Goal: Task Accomplishment & Management: Complete application form

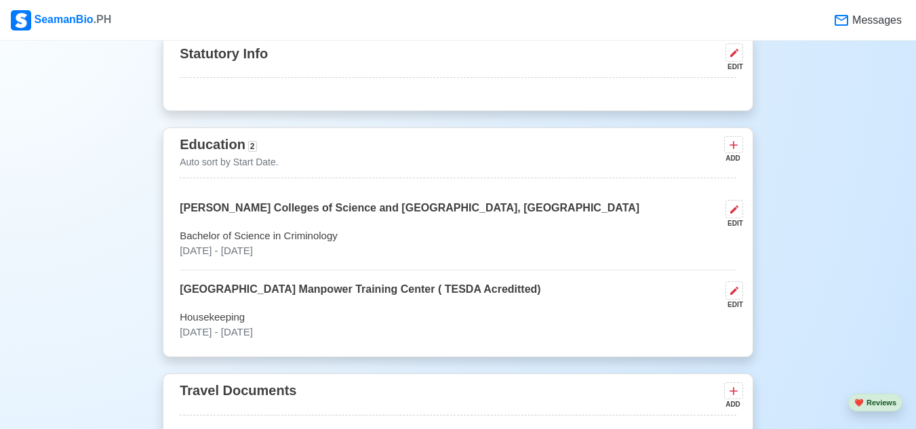
scroll to position [814, 0]
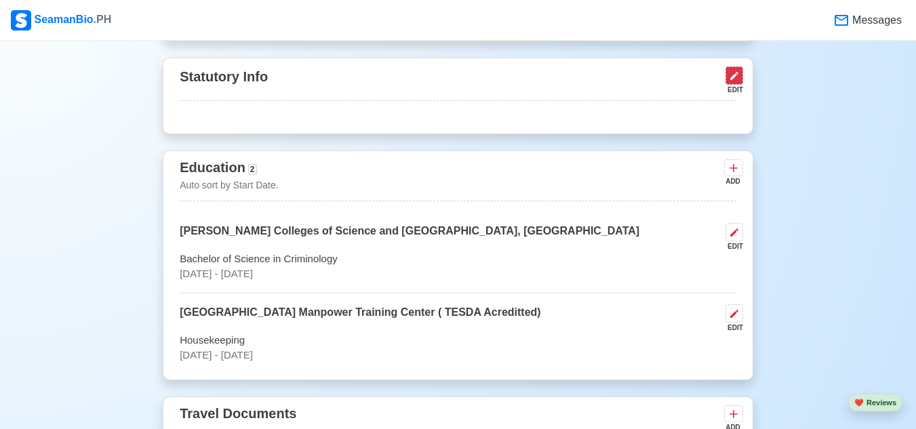
click at [735, 75] on icon at bounding box center [734, 76] width 11 height 11
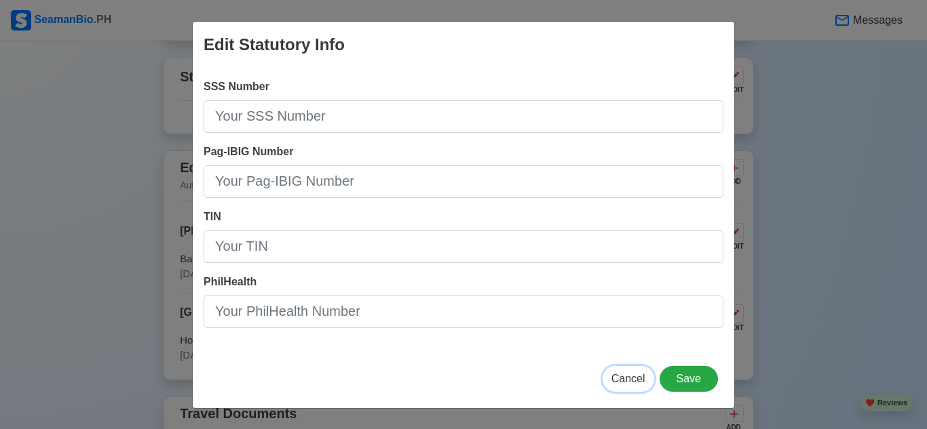
click at [637, 377] on span "Cancel" at bounding box center [628, 379] width 34 height 12
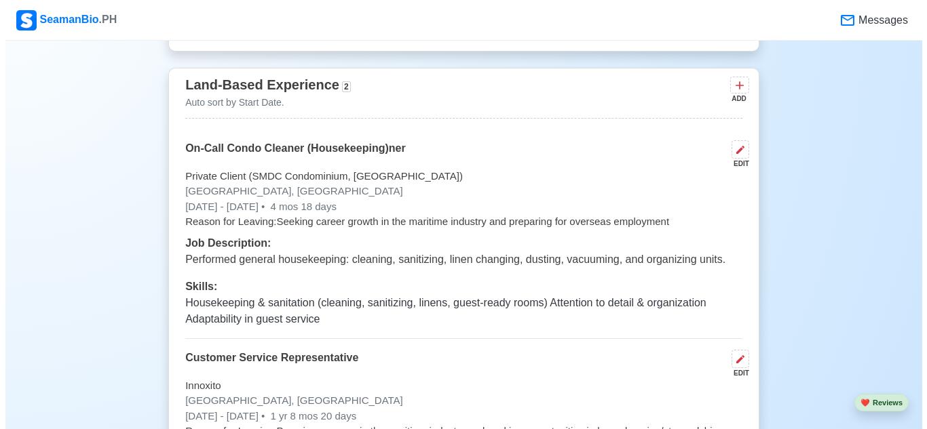
scroll to position [2714, 0]
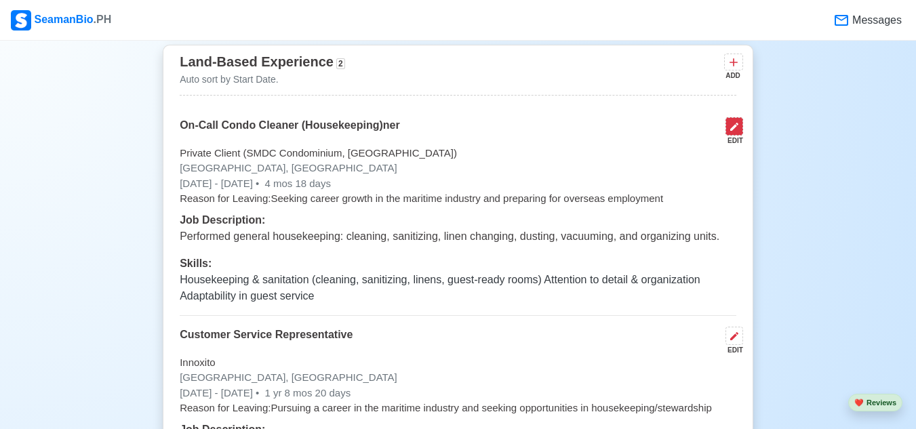
click at [731, 128] on icon at bounding box center [734, 126] width 11 height 11
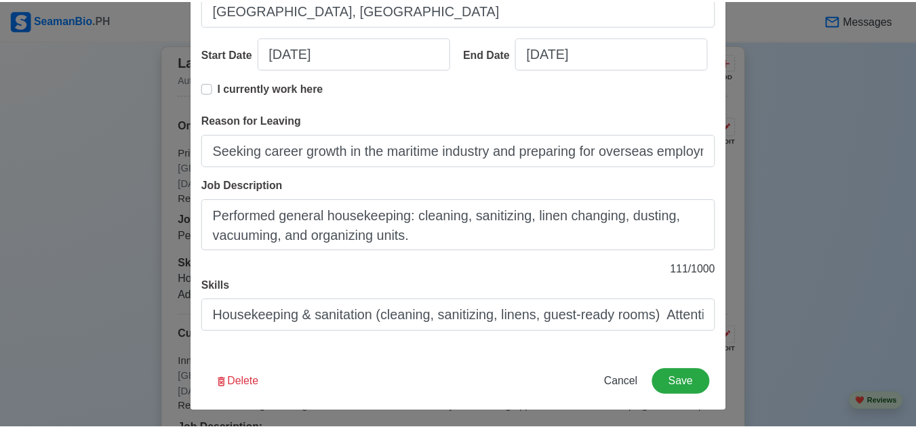
scroll to position [238, 0]
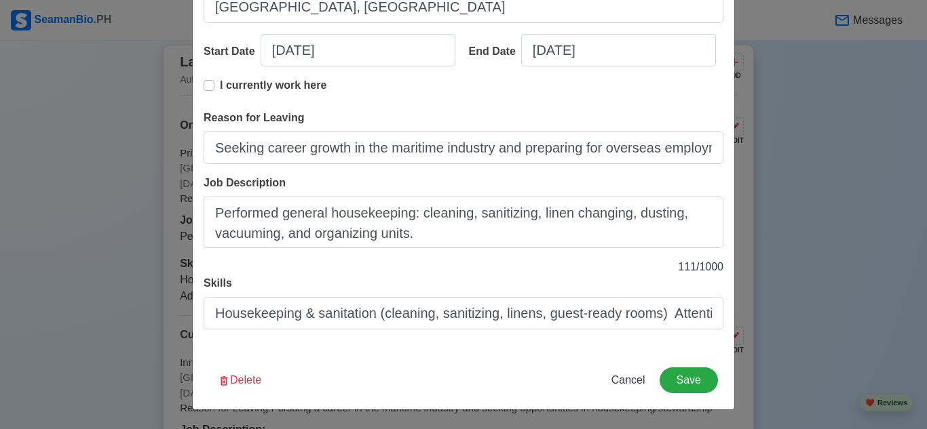
click at [766, 294] on div "Edit Land-Based Experience Title On-Call Condo Cleaner (Housekeeping)ner Compan…" at bounding box center [463, 214] width 927 height 429
click at [639, 381] on span "Cancel" at bounding box center [628, 380] width 34 height 12
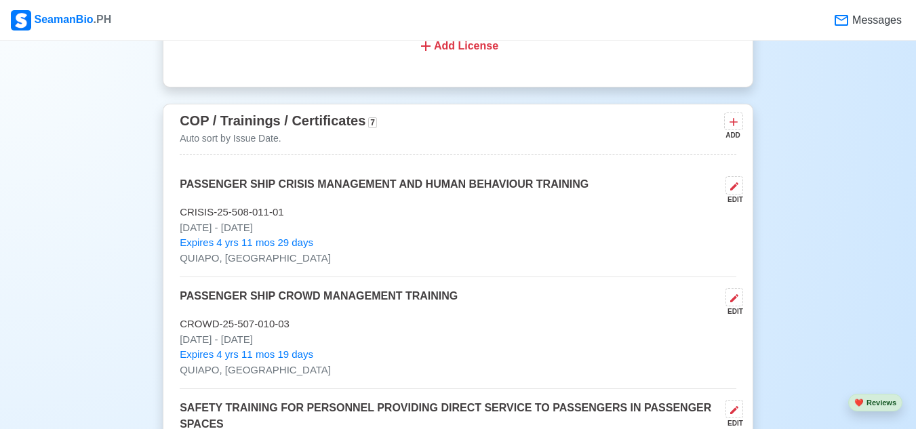
scroll to position [1560, 0]
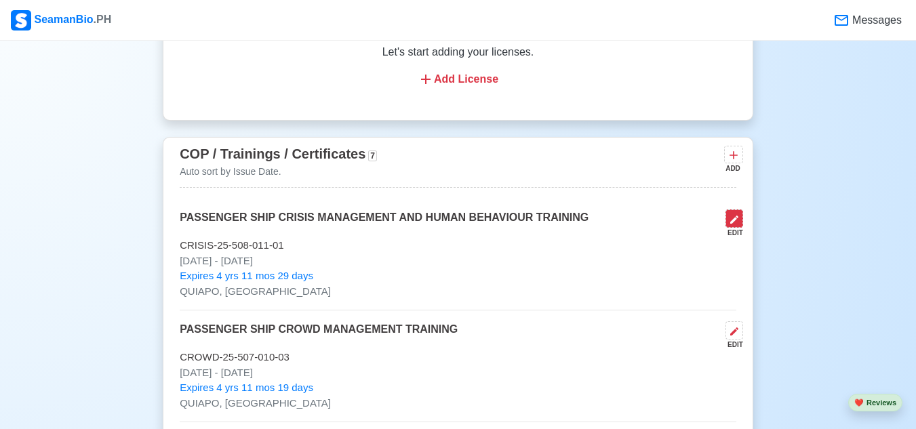
click at [729, 225] on icon at bounding box center [734, 219] width 11 height 11
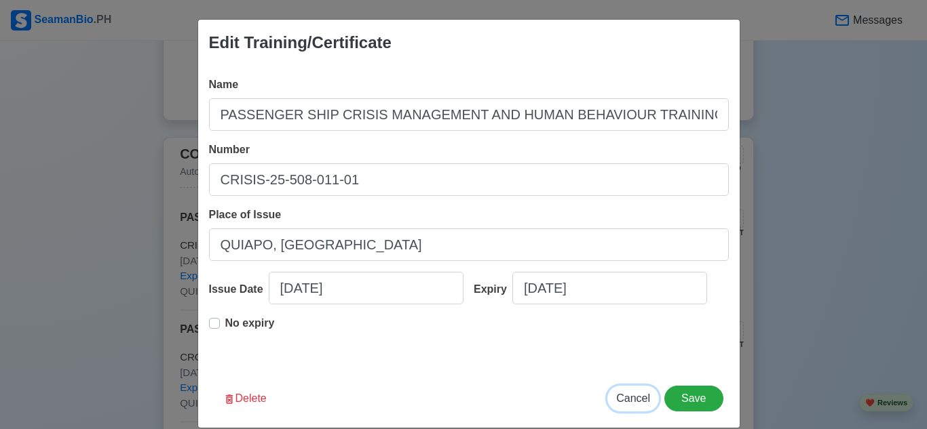
click at [618, 398] on span "Cancel" at bounding box center [633, 399] width 34 height 12
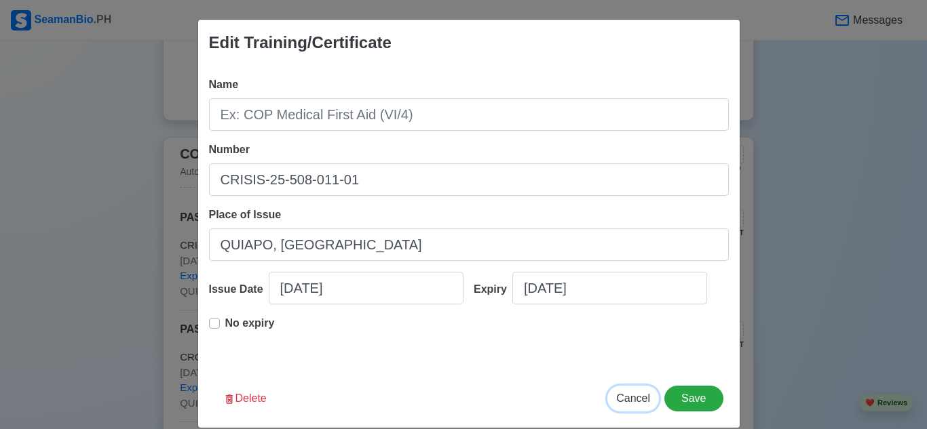
type input "[DATE]"
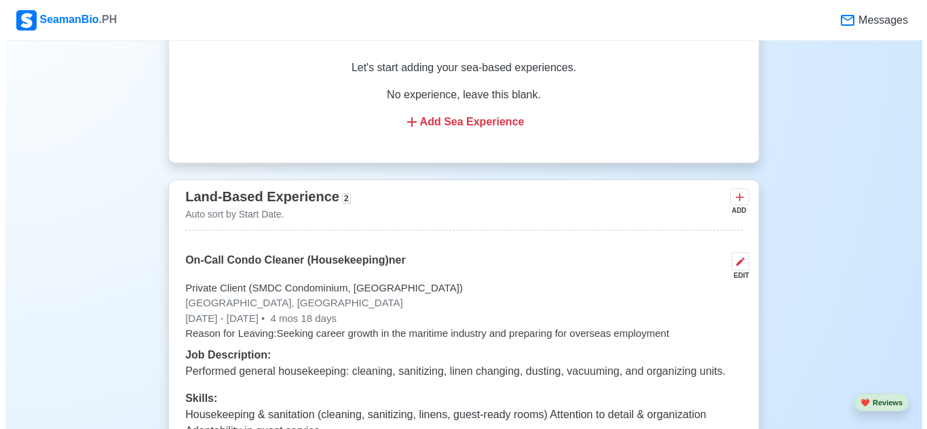
scroll to position [2714, 0]
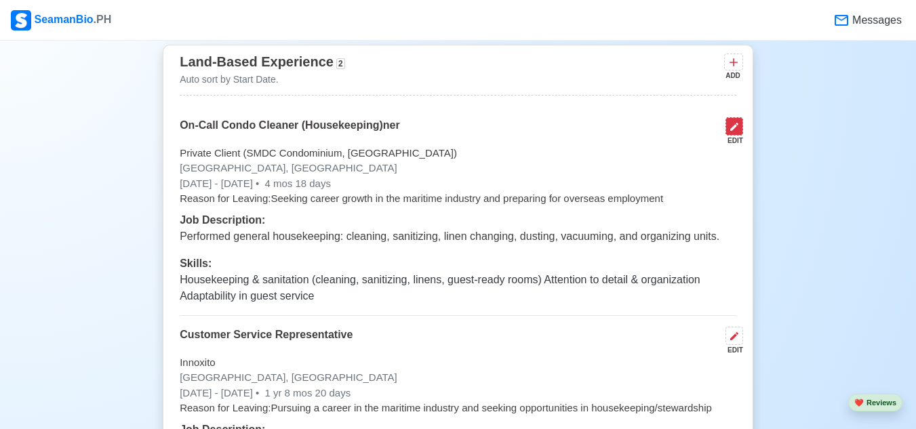
click at [733, 131] on icon at bounding box center [735, 127] width 8 height 8
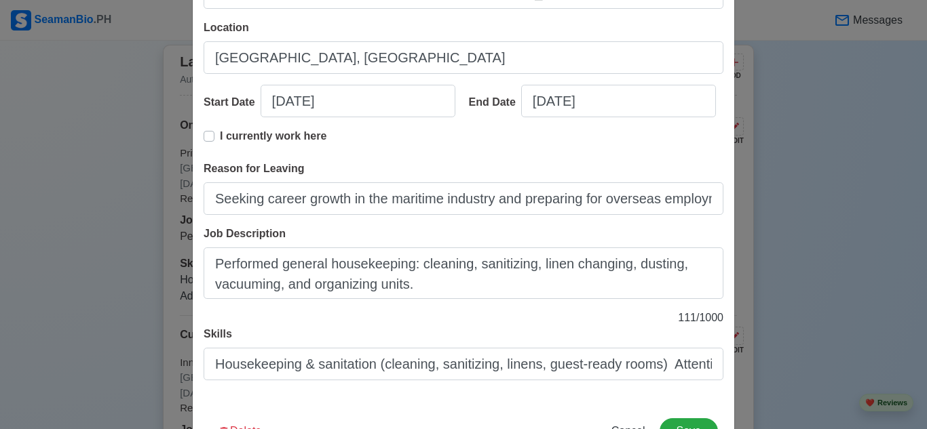
scroll to position [204, 0]
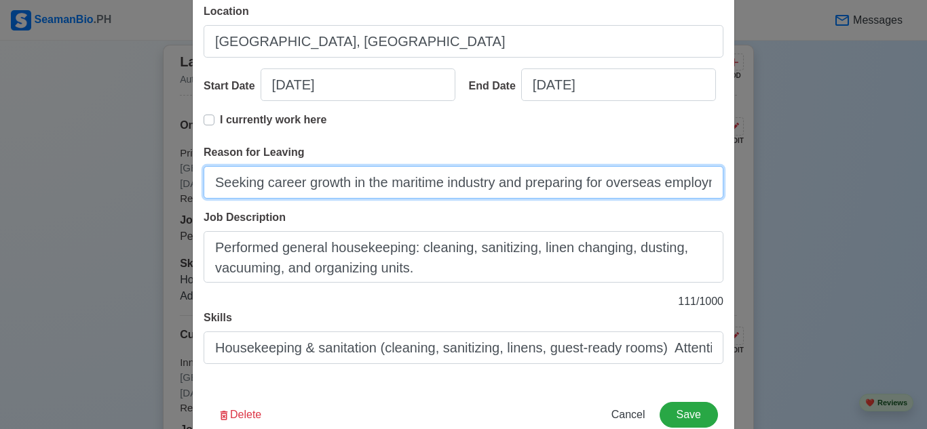
click at [475, 185] on input "Seeking career growth in the maritime industry and preparing for overseas emplo…" at bounding box center [464, 182] width 520 height 33
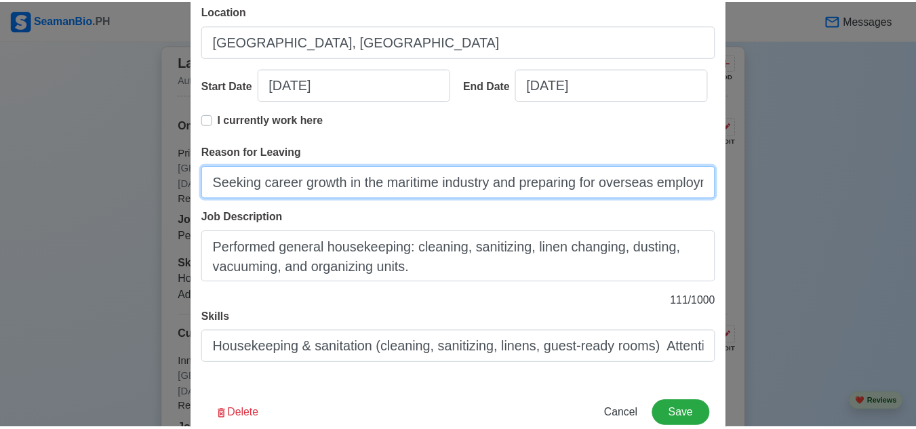
scroll to position [238, 0]
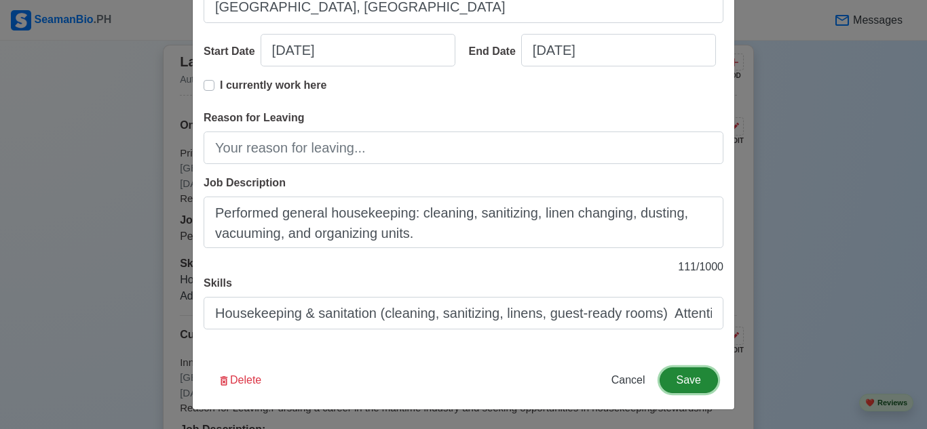
click at [672, 381] on button "Save" at bounding box center [688, 381] width 58 height 26
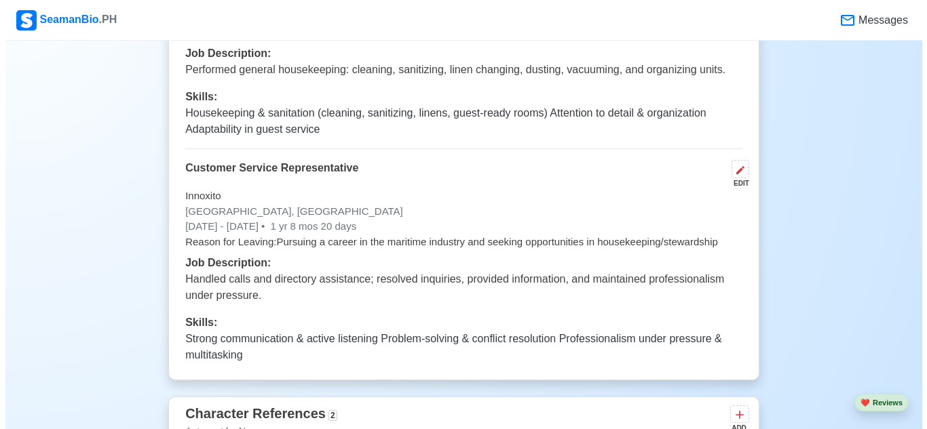
scroll to position [2917, 0]
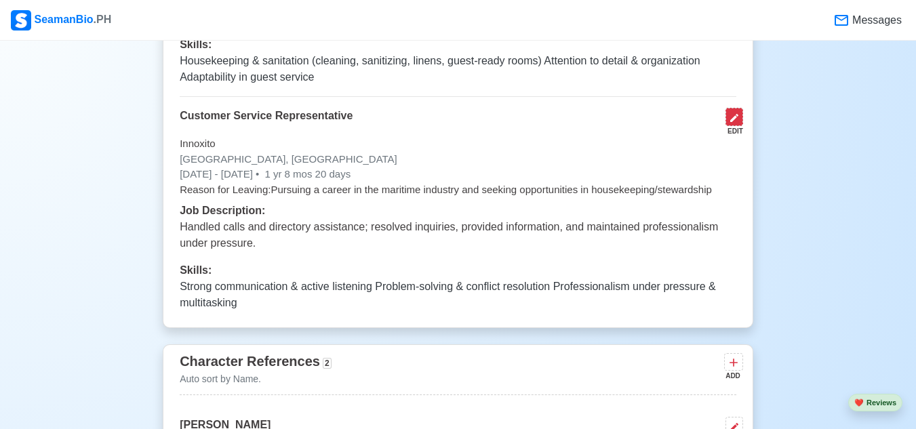
click at [737, 122] on icon at bounding box center [734, 118] width 11 height 11
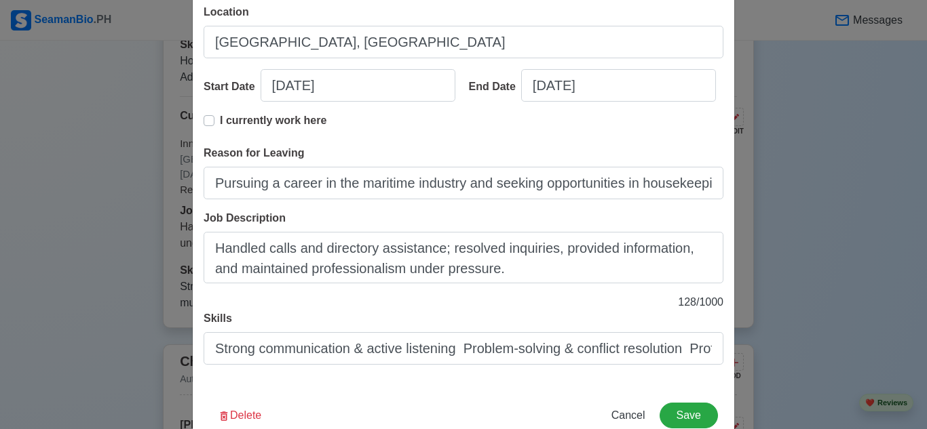
scroll to position [204, 0]
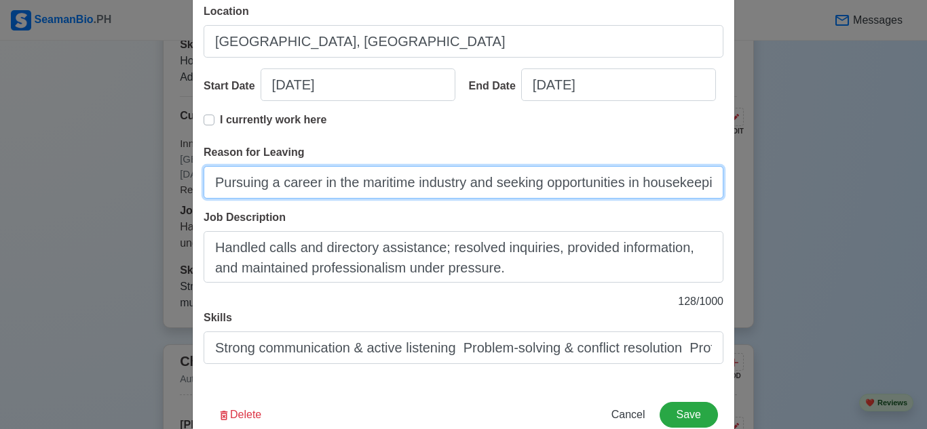
click at [395, 180] on input "Pursuing a career in the maritime industry and seeking opportunities in houseke…" at bounding box center [464, 182] width 520 height 33
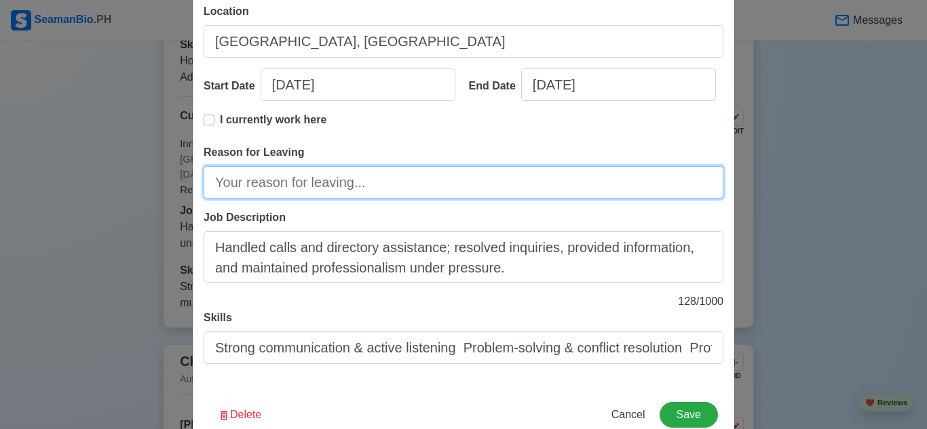
scroll to position [238, 0]
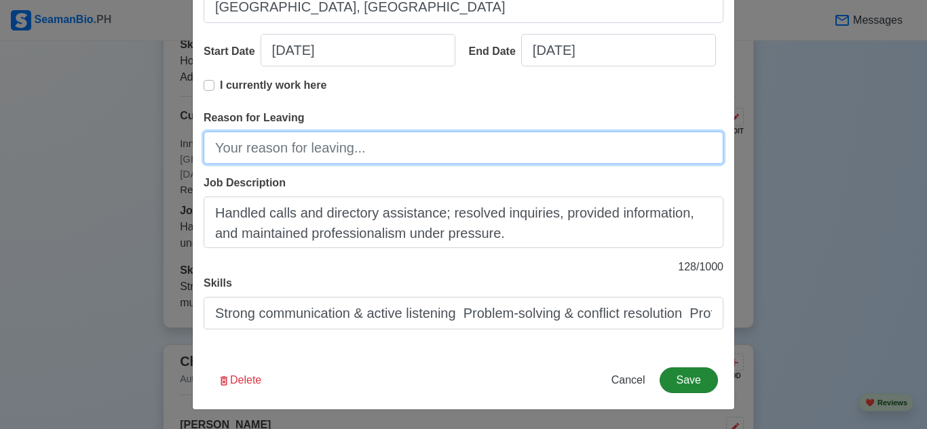
type input "Pursuing a career in the maritime industry and seeking opportunities in houseke…"
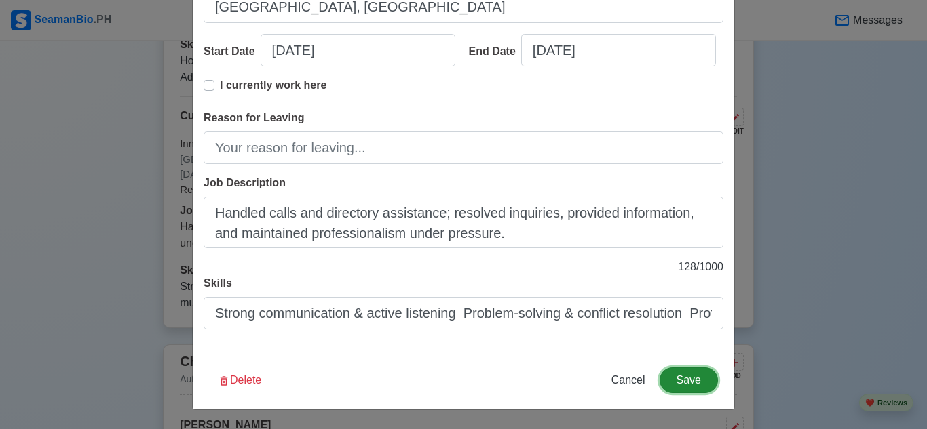
click at [697, 391] on button "Save" at bounding box center [688, 381] width 58 height 26
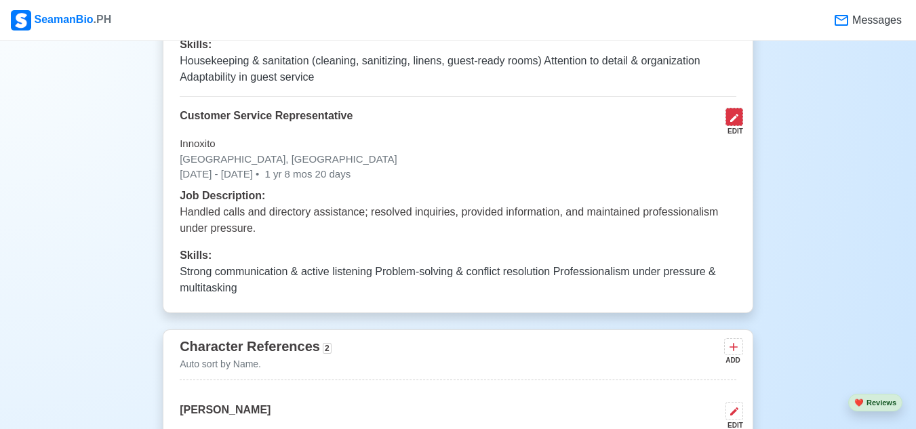
click at [733, 122] on icon at bounding box center [734, 118] width 11 height 11
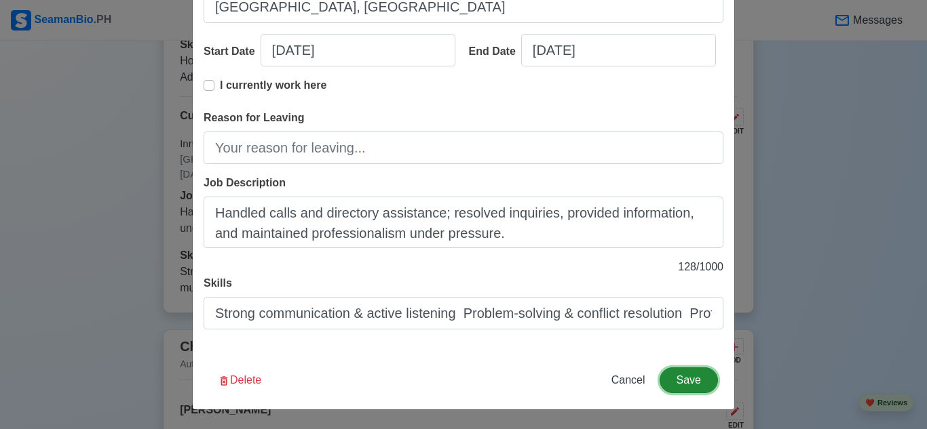
click at [674, 375] on button "Save" at bounding box center [688, 381] width 58 height 26
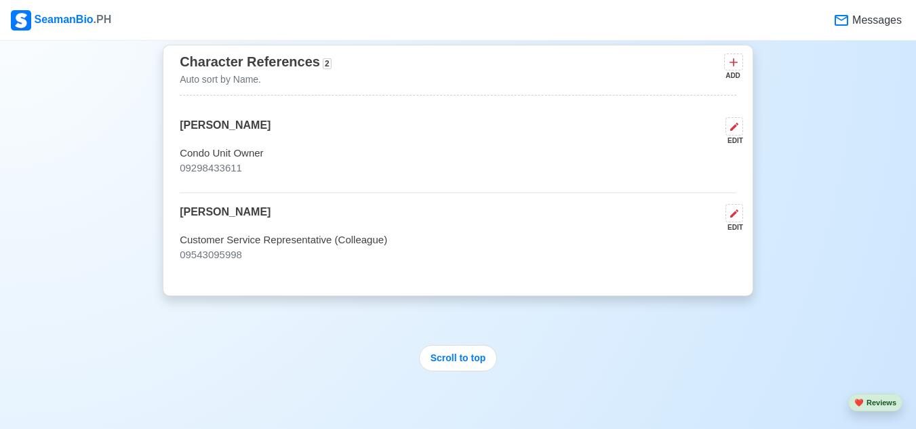
scroll to position [3188, 0]
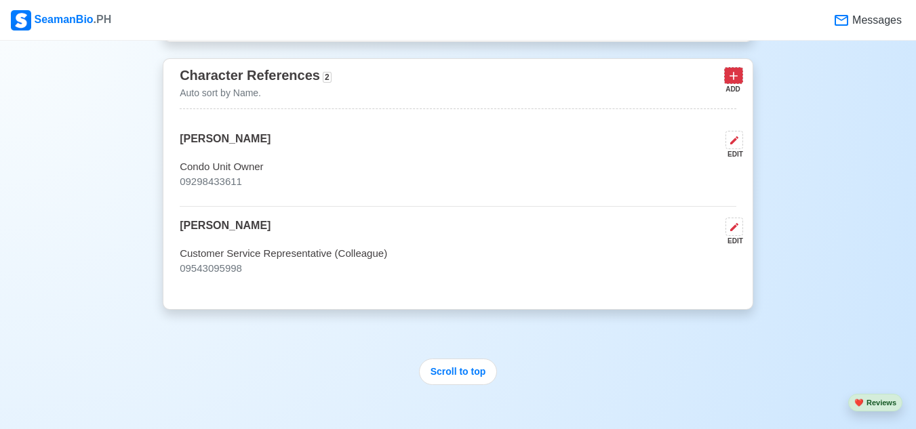
click at [737, 82] on icon at bounding box center [734, 76] width 14 height 14
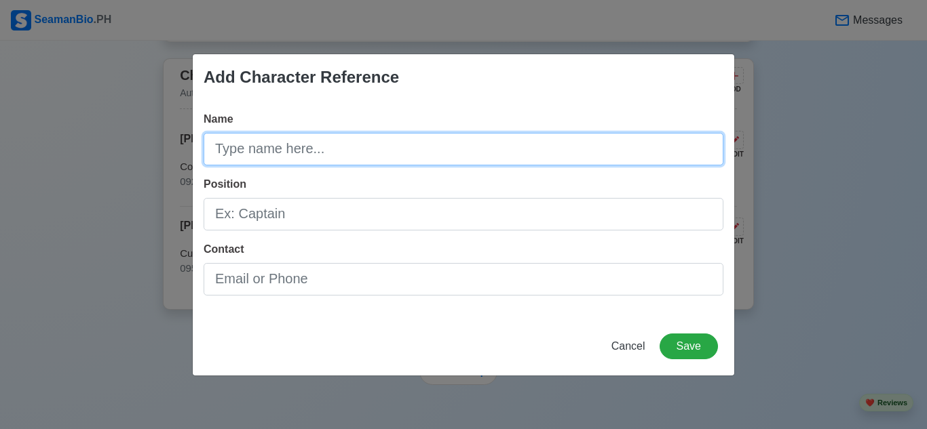
click at [452, 148] on input "Name" at bounding box center [464, 149] width 520 height 33
type input "Sir"
type input "[PERSON_NAME]"
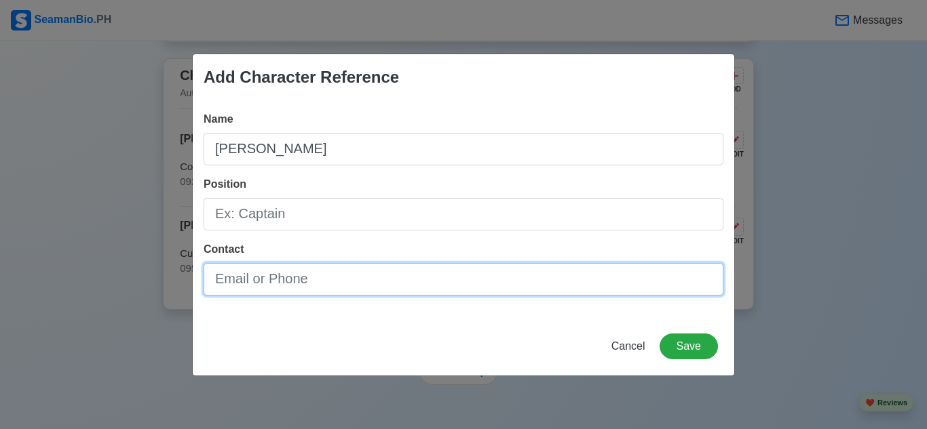
click at [446, 273] on input "Contact" at bounding box center [464, 279] width 520 height 33
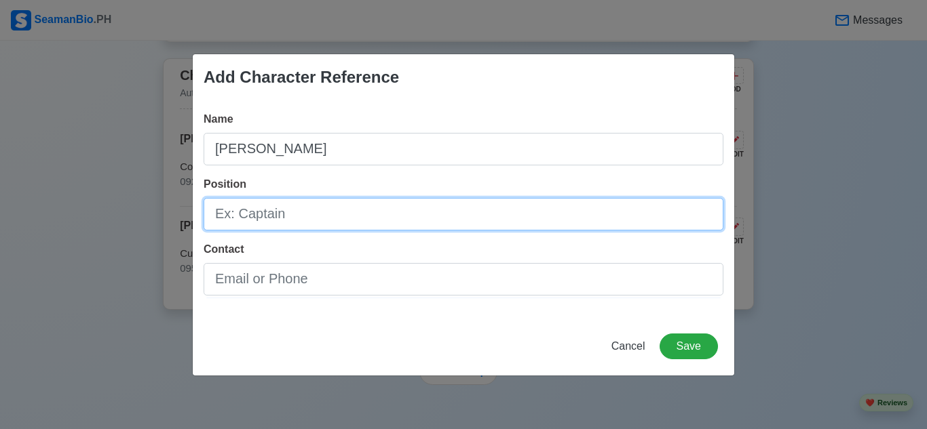
click at [466, 214] on input "Position" at bounding box center [464, 214] width 520 height 33
type input "c"
type input "Captain"
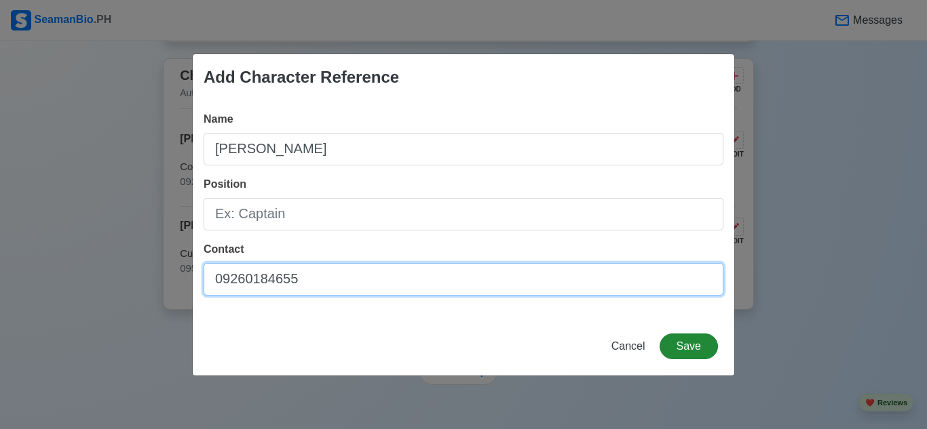
type input "09260184655"
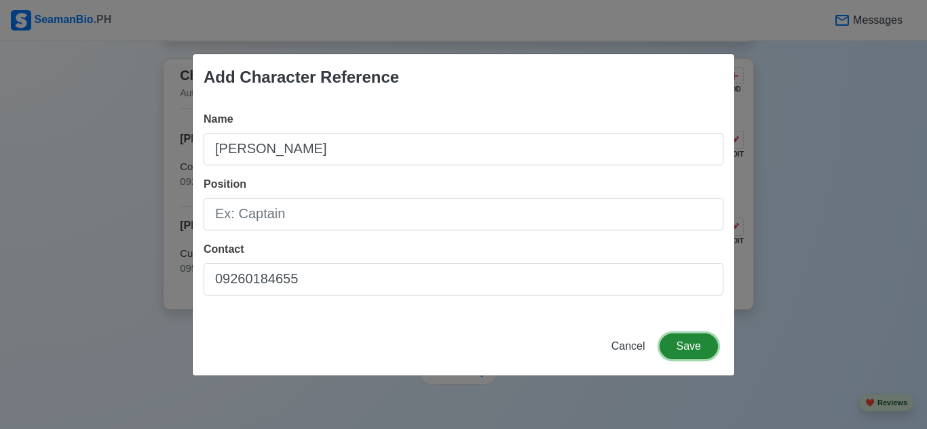
click at [682, 353] on button "Save" at bounding box center [688, 347] width 58 height 26
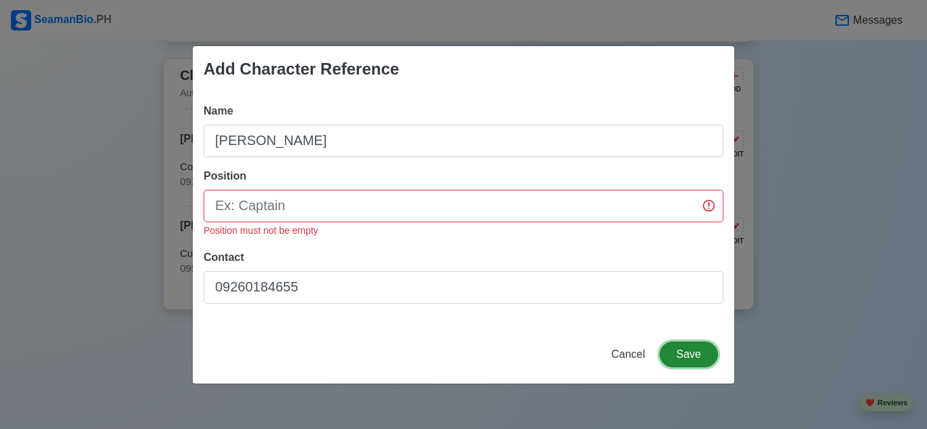
click at [685, 351] on button "Save" at bounding box center [688, 355] width 58 height 26
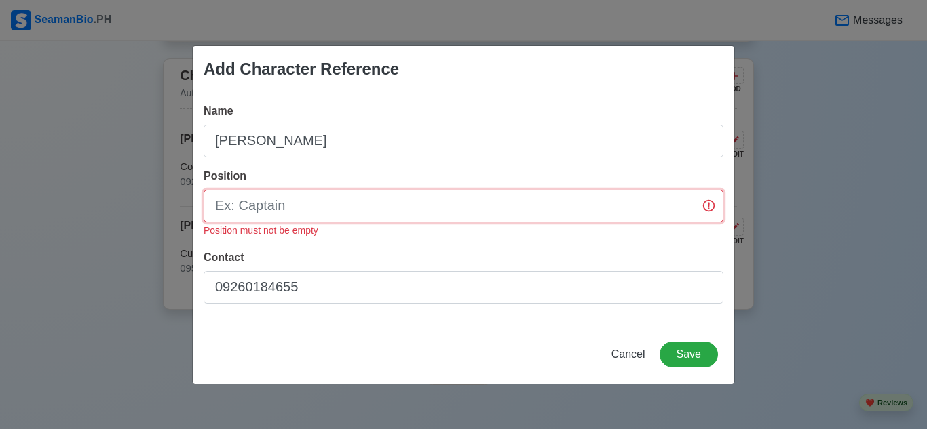
click at [554, 190] on input "Position" at bounding box center [464, 206] width 520 height 33
type input "Captain"
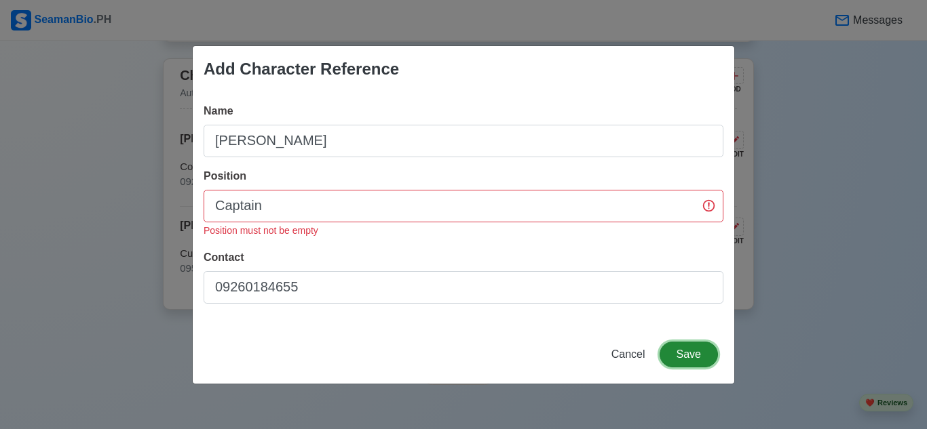
click at [680, 354] on button "Save" at bounding box center [688, 355] width 58 height 26
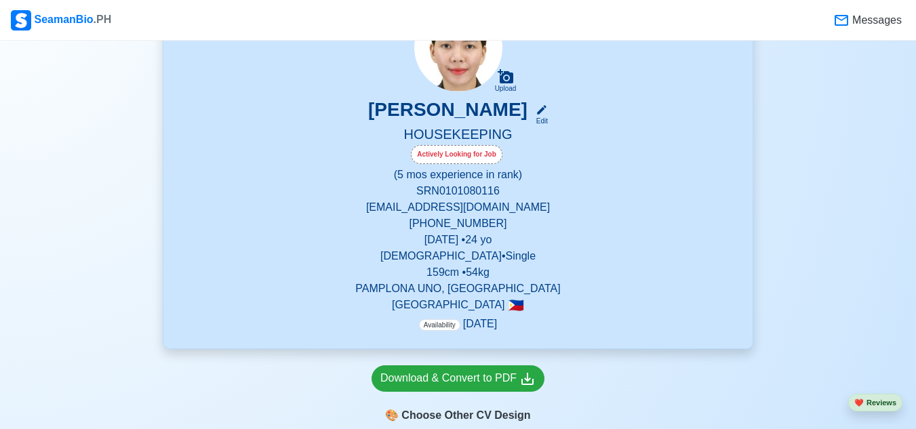
scroll to position [407, 0]
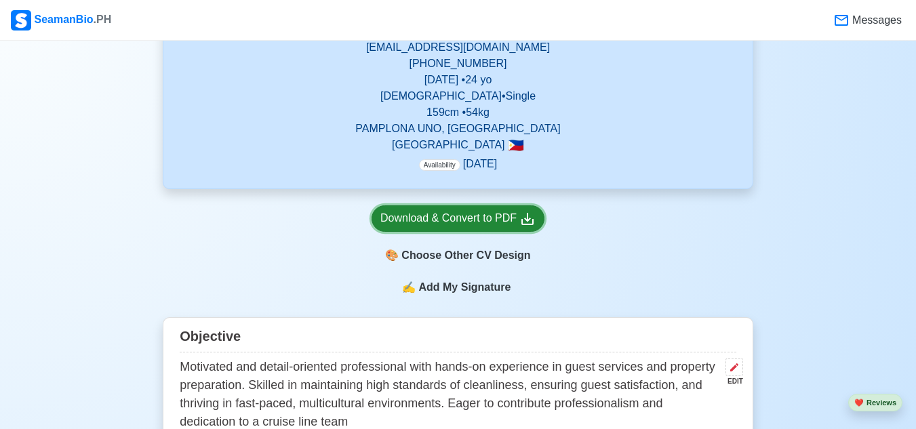
click at [432, 213] on div "Download & Convert to PDF" at bounding box center [458, 218] width 155 height 17
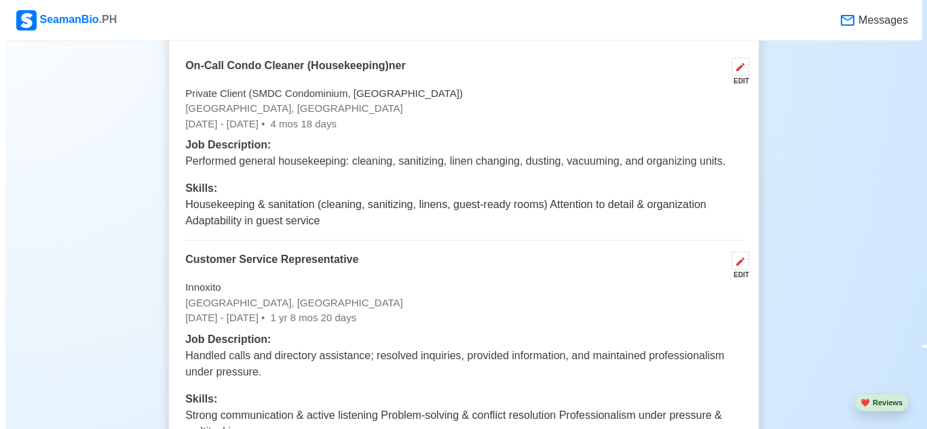
scroll to position [2714, 0]
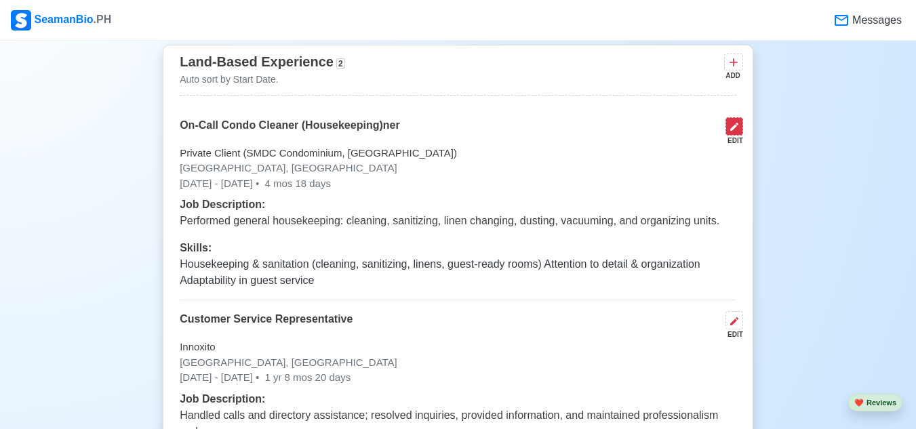
click at [741, 133] on button at bounding box center [735, 126] width 18 height 18
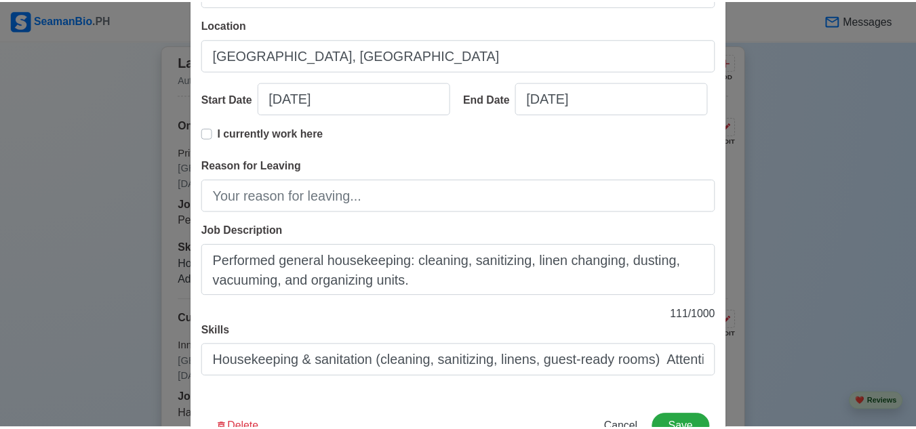
scroll to position [238, 0]
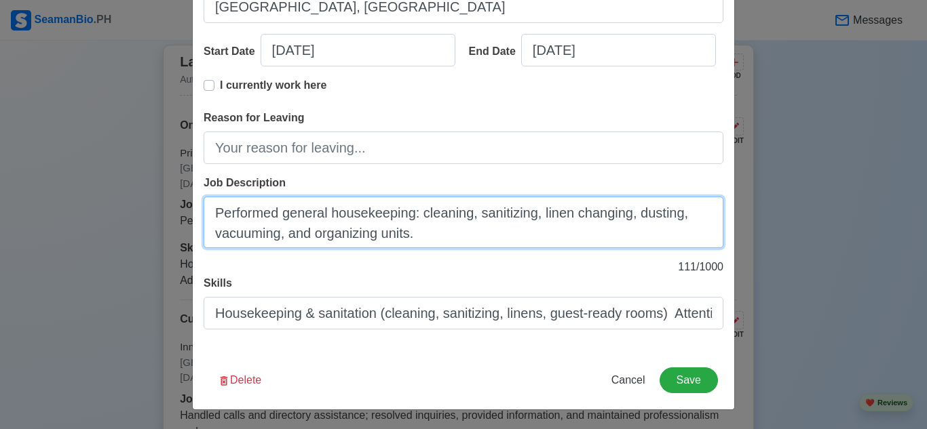
click at [433, 238] on textarea "Performed general housekeeping: cleaning, sanitizing, linen changing, dusting, …" at bounding box center [464, 223] width 520 height 52
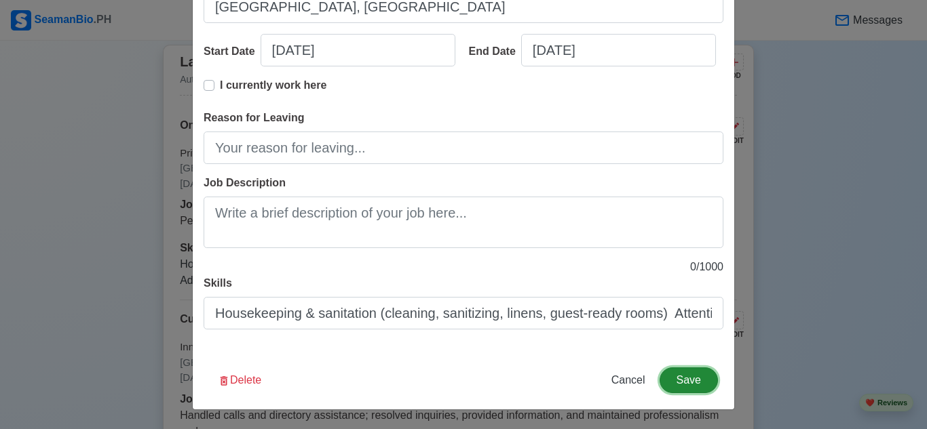
click at [680, 377] on button "Save" at bounding box center [688, 381] width 58 height 26
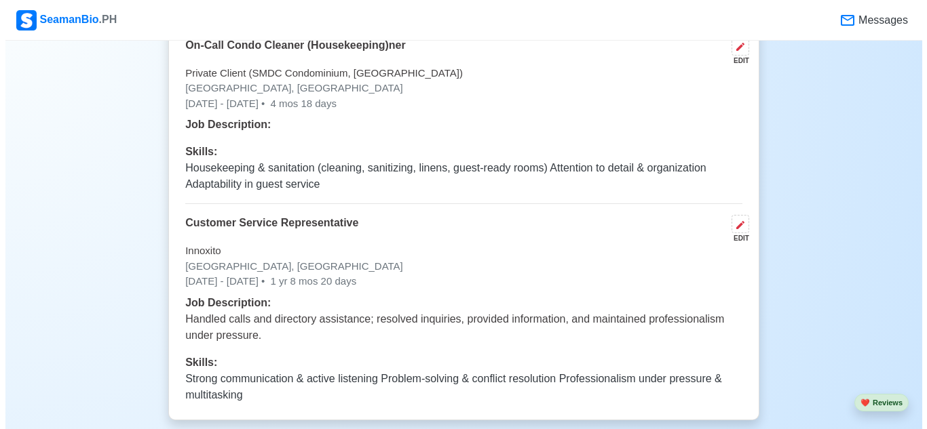
scroll to position [2917, 0]
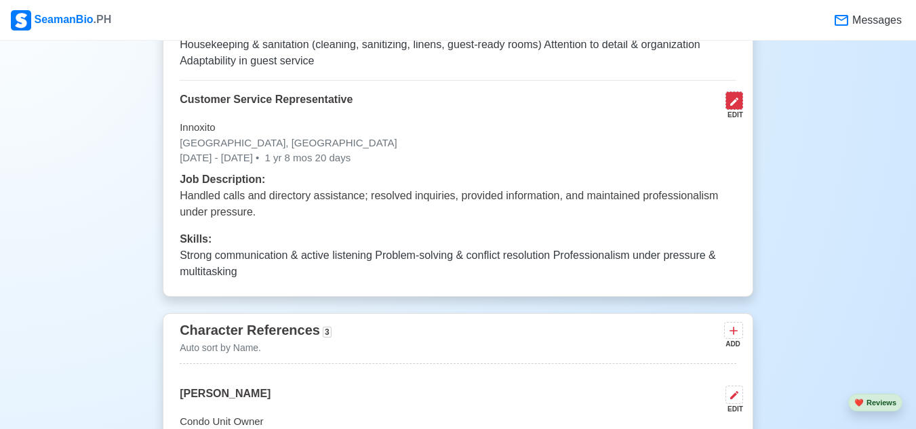
click at [733, 100] on icon at bounding box center [734, 101] width 11 height 11
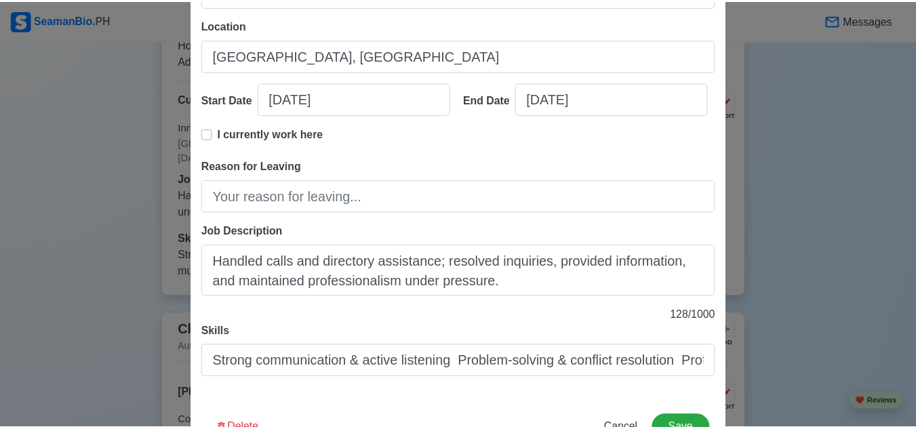
scroll to position [204, 0]
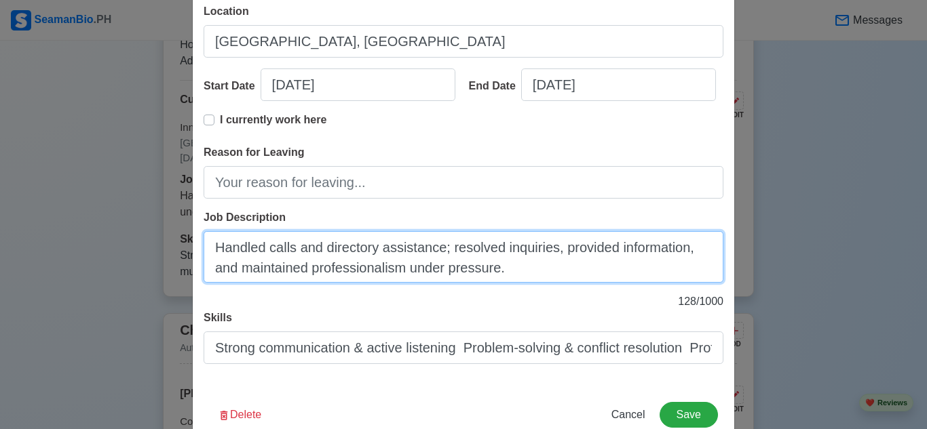
click at [505, 270] on textarea "Handled calls and directory assistance; resolved inquiries, provided informatio…" at bounding box center [464, 257] width 520 height 52
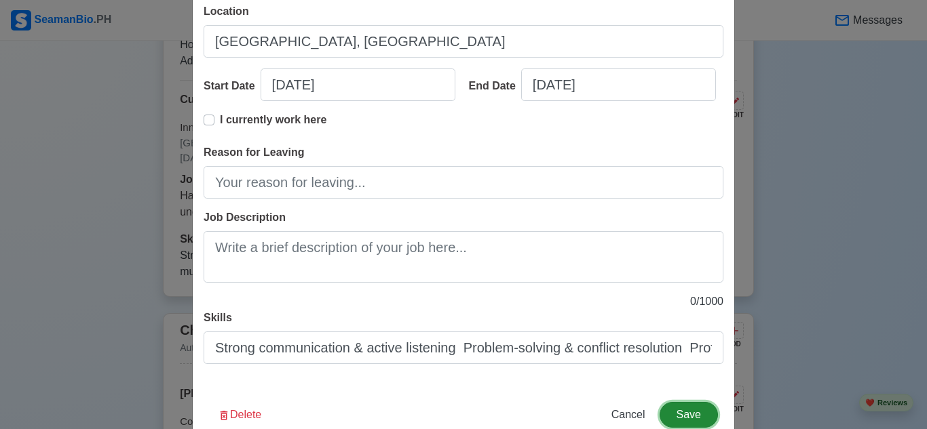
click at [689, 413] on button "Save" at bounding box center [688, 415] width 58 height 26
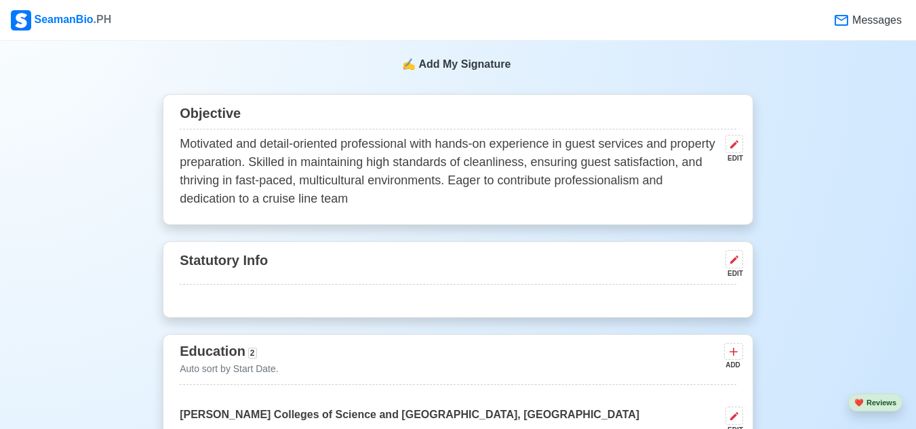
scroll to position [395, 0]
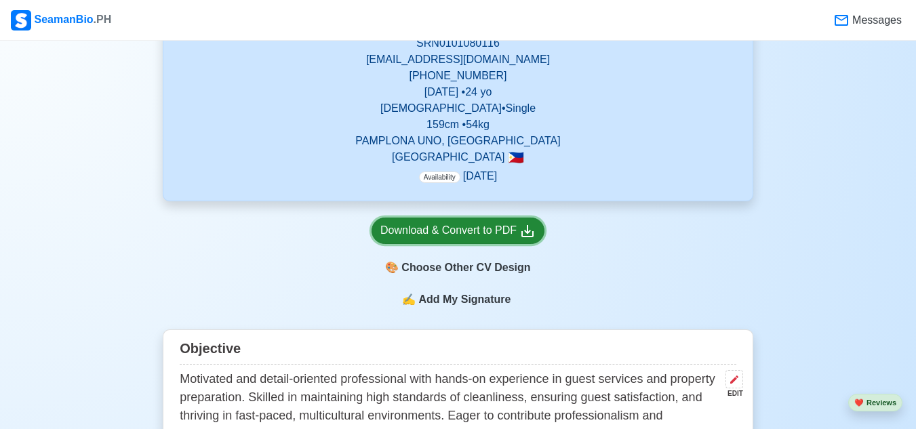
click at [442, 234] on div "Download & Convert to PDF" at bounding box center [458, 231] width 155 height 17
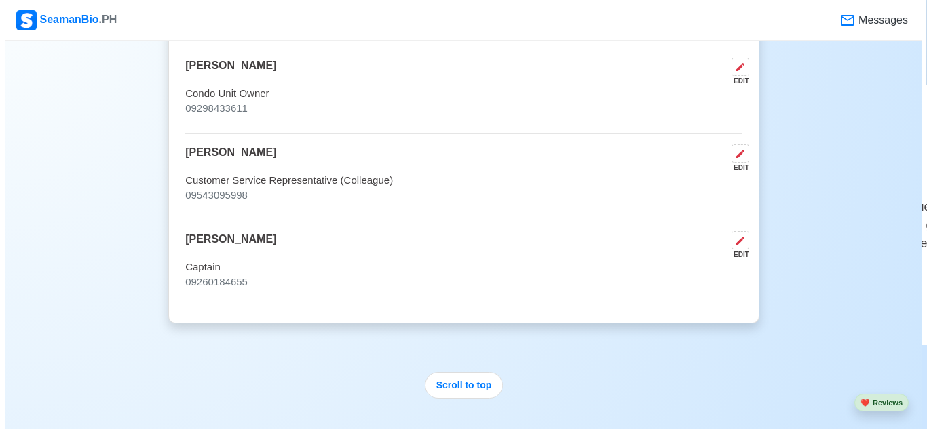
scroll to position [3108, 0]
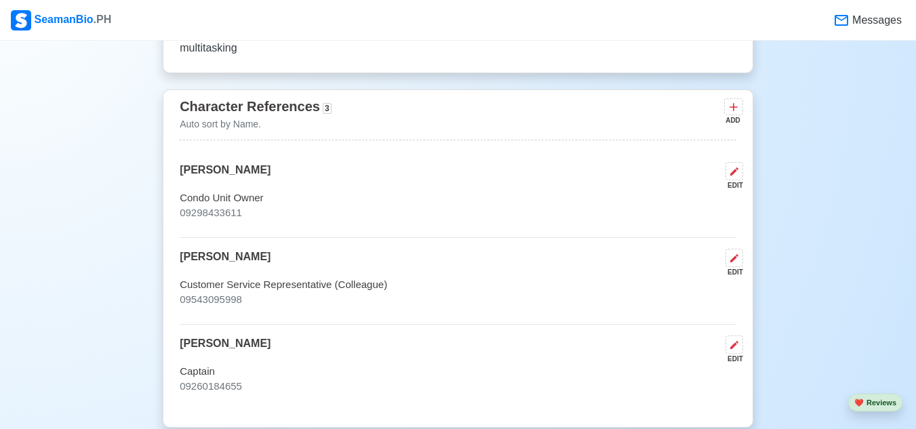
click at [744, 351] on div "Character References 3 Auto sort by Name. ADD [PERSON_NAME] EDIT Condo Unit Own…" at bounding box center [458, 259] width 591 height 339
click at [740, 351] on button at bounding box center [735, 345] width 18 height 18
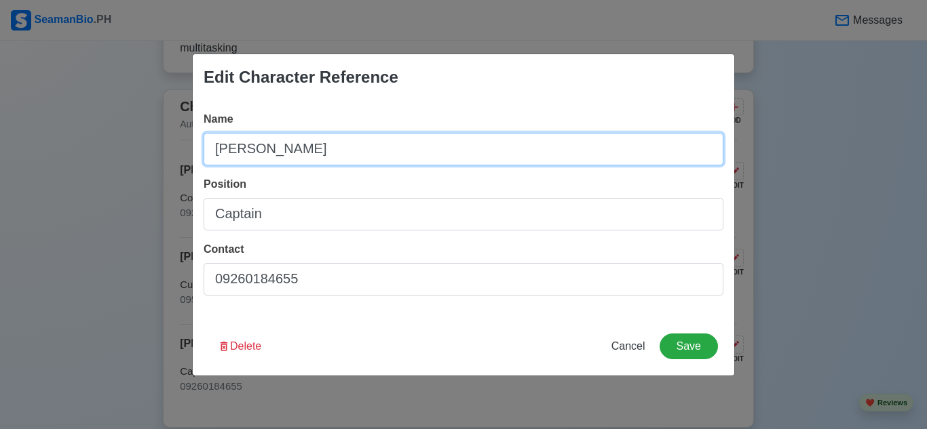
drag, startPoint x: 235, startPoint y: 149, endPoint x: 299, endPoint y: 139, distance: 65.1
click at [235, 149] on input "[PERSON_NAME]" at bounding box center [464, 149] width 520 height 33
type input "[PERSON_NAME]"
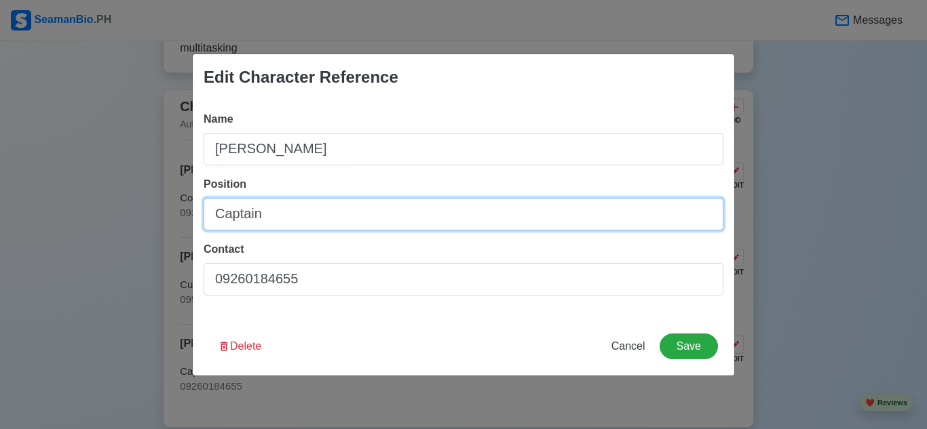
click at [216, 212] on input "Captain" at bounding box center [464, 214] width 520 height 33
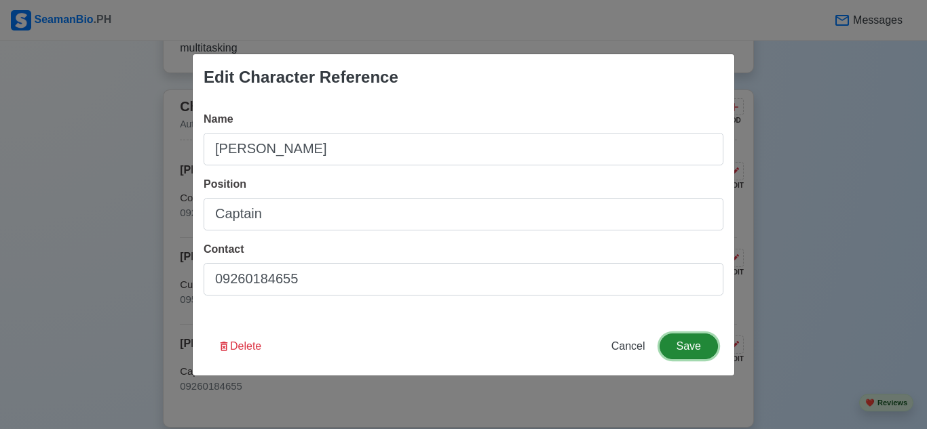
click at [684, 343] on button "Save" at bounding box center [688, 347] width 58 height 26
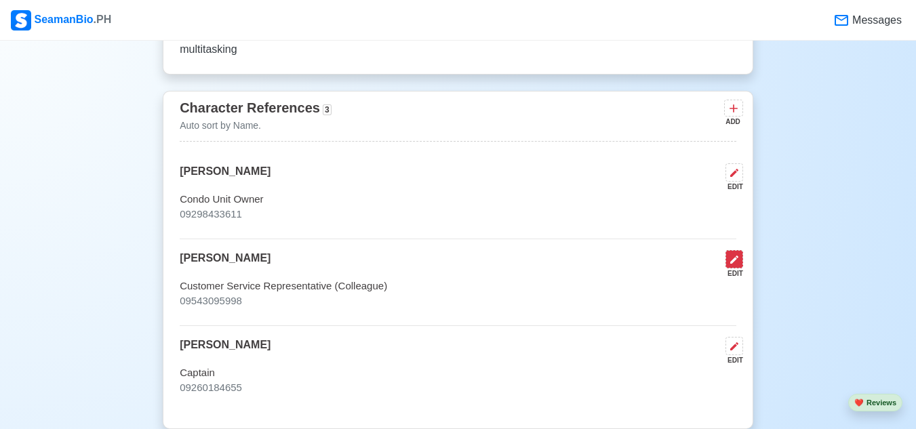
click at [733, 265] on icon at bounding box center [734, 259] width 11 height 11
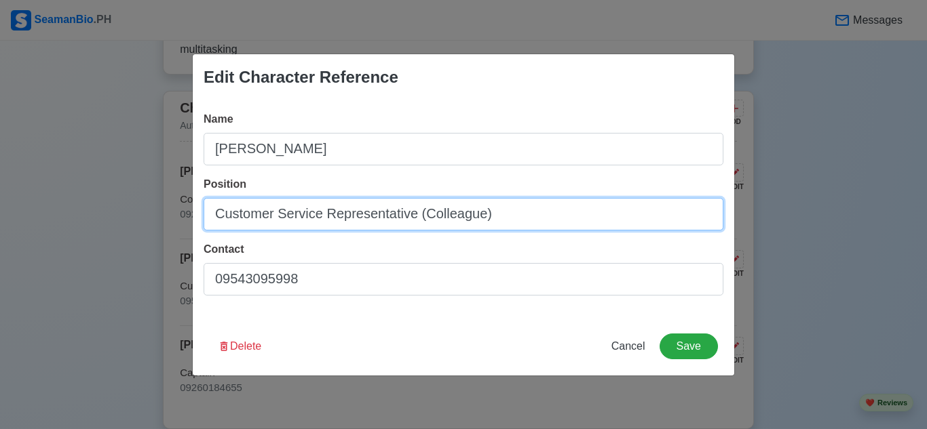
click at [218, 214] on input "Customer Service Representative (Colleague)" at bounding box center [464, 214] width 520 height 33
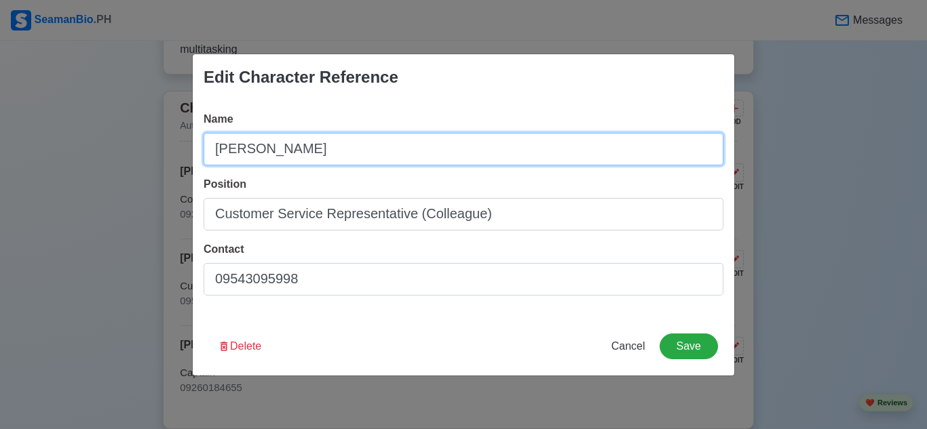
click at [216, 151] on input "[PERSON_NAME]" at bounding box center [464, 149] width 520 height 33
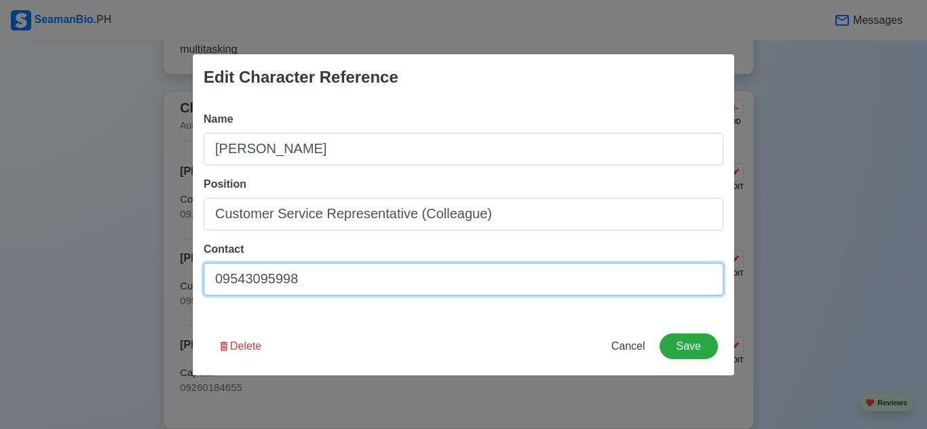
click at [215, 279] on input "09543095998" at bounding box center [464, 279] width 520 height 33
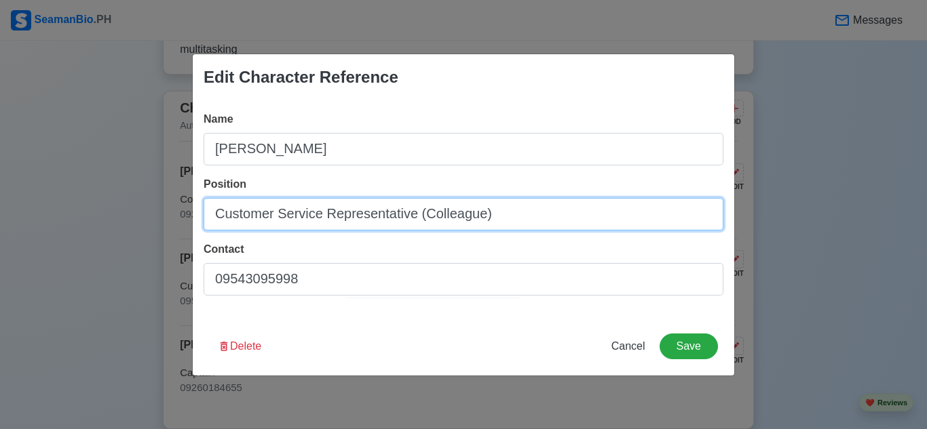
click at [414, 212] on input "Customer Service Representative (Colleague)" at bounding box center [464, 214] width 520 height 33
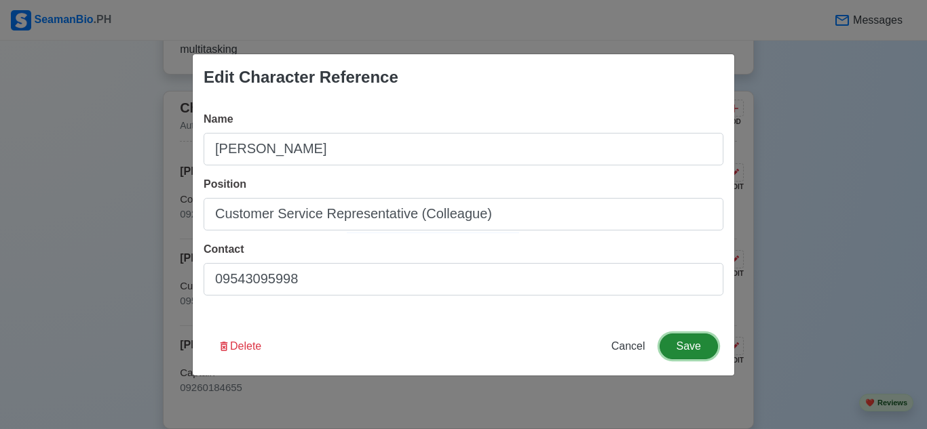
click at [686, 347] on button "Save" at bounding box center [688, 347] width 58 height 26
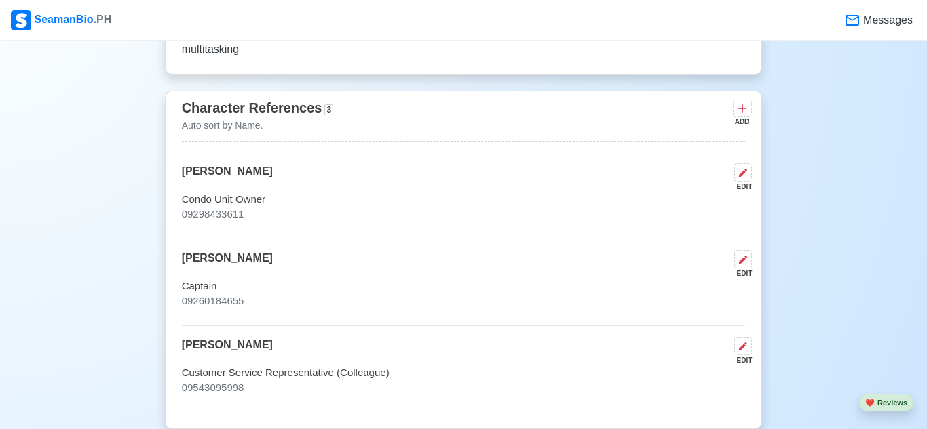
scroll to position [3106, 0]
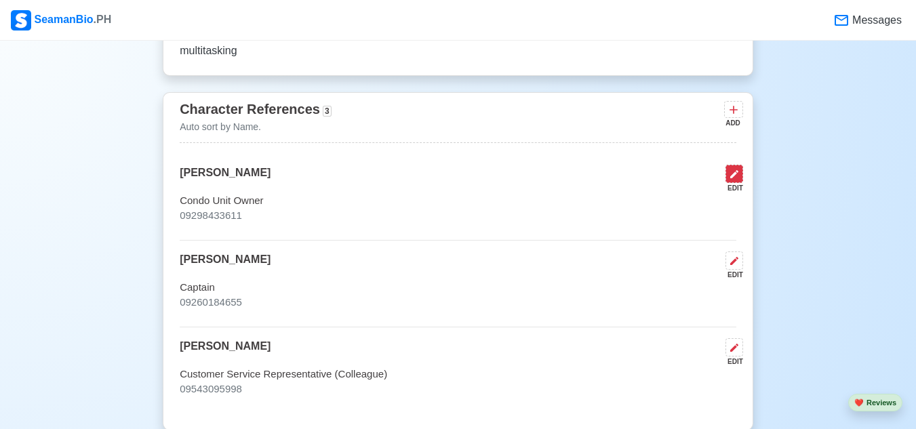
click at [731, 174] on icon at bounding box center [734, 174] width 11 height 11
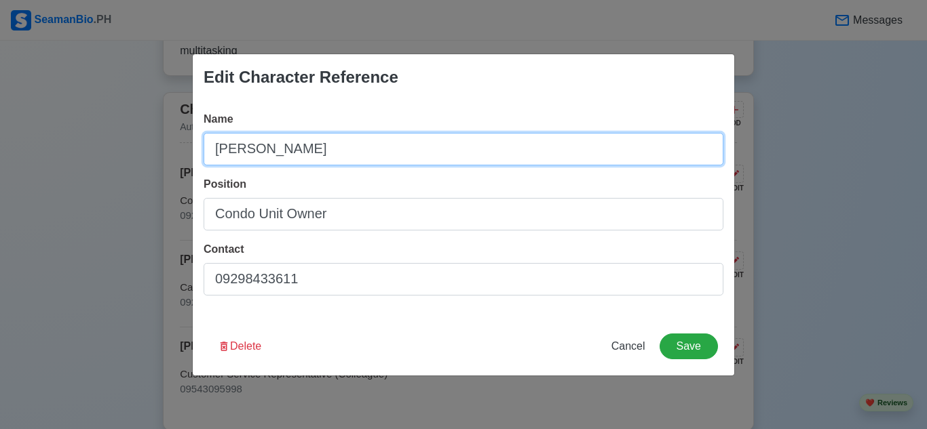
click at [221, 147] on input "[PERSON_NAME]" at bounding box center [464, 149] width 520 height 33
type input "[PERSON_NAME]"
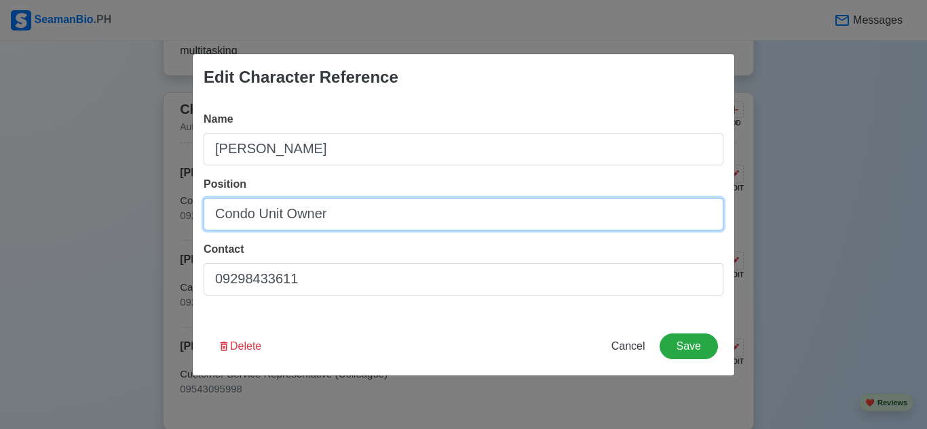
click at [216, 214] on input "Condo Unit Owner" at bounding box center [464, 214] width 520 height 33
click at [219, 214] on input "Condo Unit Owner" at bounding box center [464, 214] width 520 height 33
type input "Condo Unit Owner"
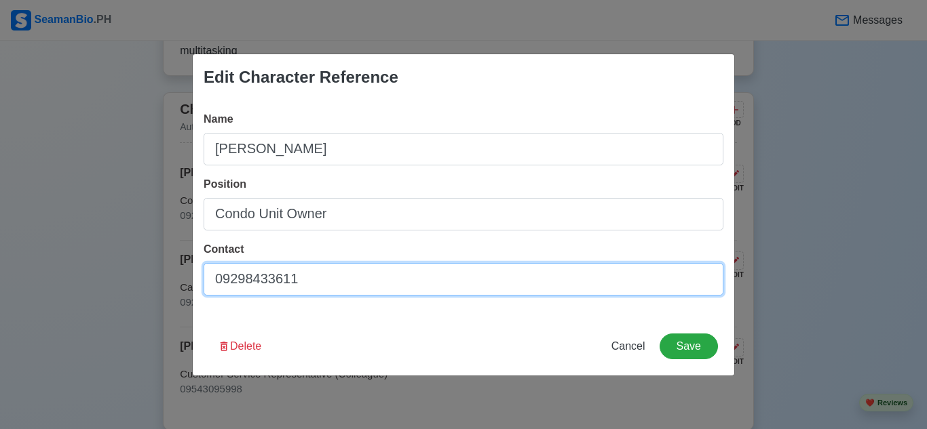
click at [218, 277] on input "09298433611" at bounding box center [464, 279] width 520 height 33
type input "09298433611"
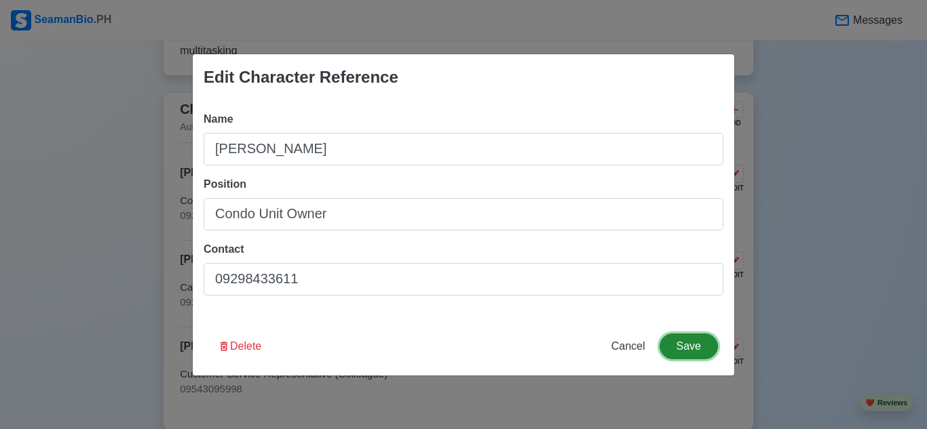
click at [689, 350] on button "Save" at bounding box center [688, 347] width 58 height 26
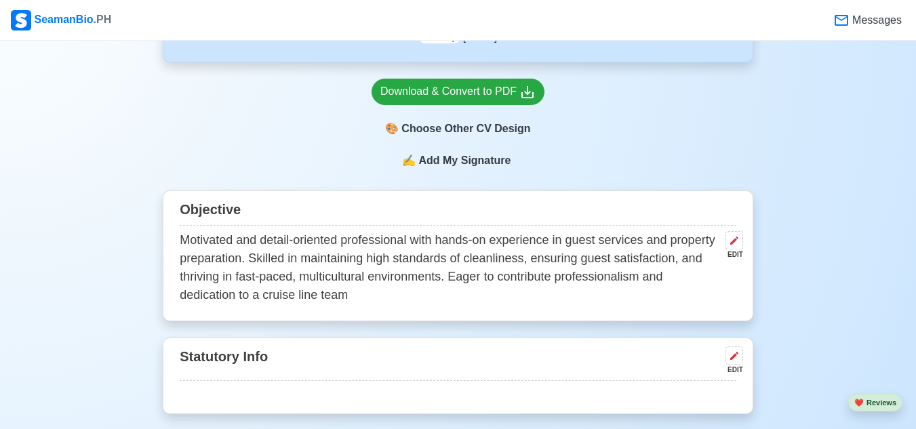
scroll to position [526, 0]
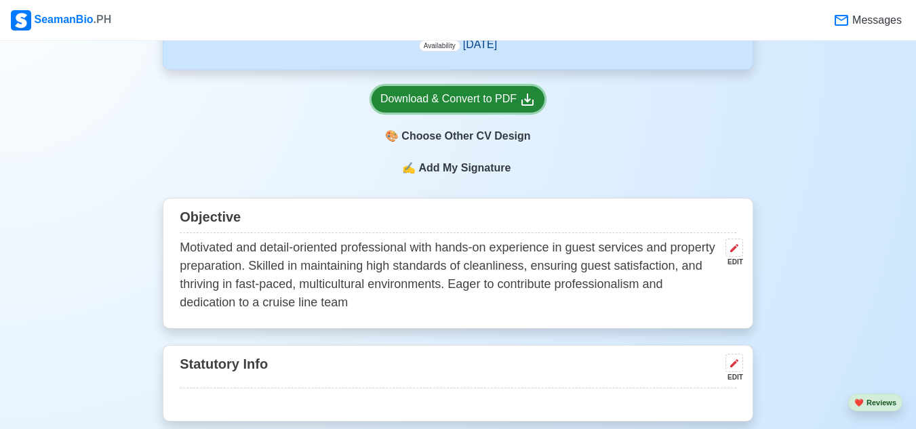
click at [481, 93] on div "Download & Convert to PDF" at bounding box center [458, 99] width 155 height 17
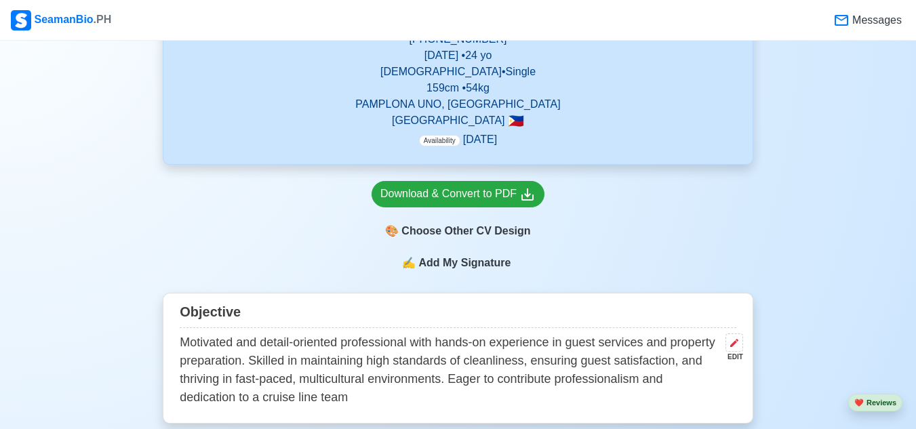
scroll to position [255, 0]
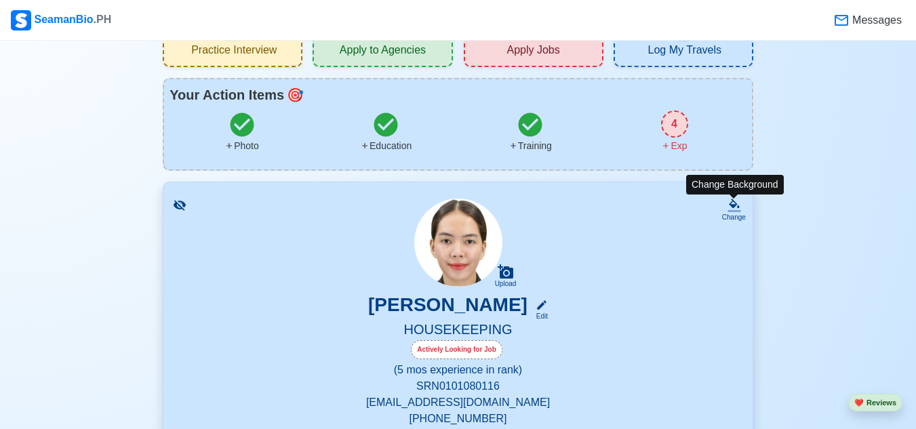
click at [735, 204] on icon at bounding box center [735, 206] width 14 height 14
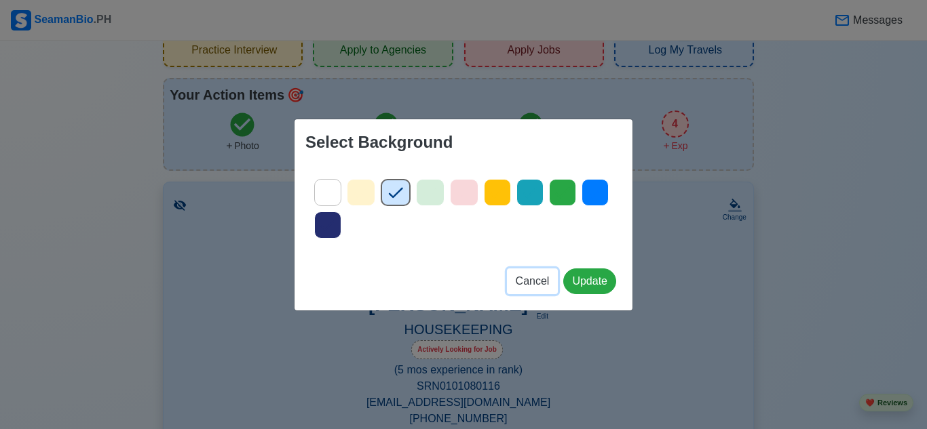
click at [523, 277] on span "Cancel" at bounding box center [533, 281] width 34 height 12
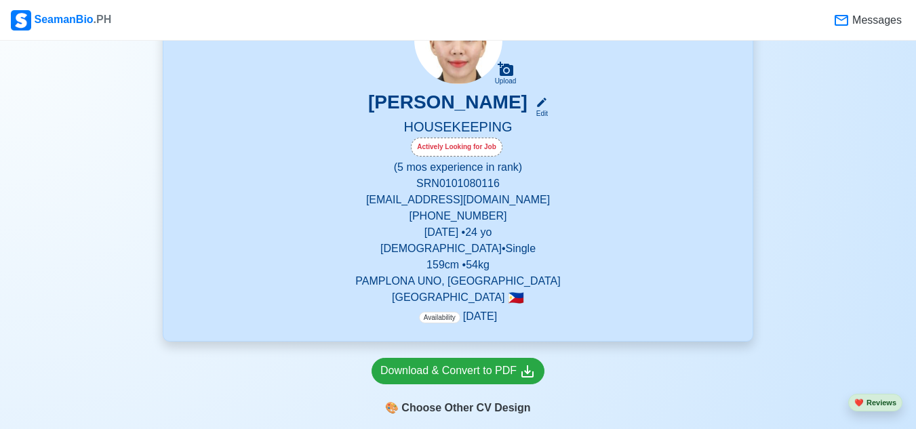
scroll to position [255, 0]
click at [476, 242] on p "[DEMOGRAPHIC_DATA] • Single" at bounding box center [458, 248] width 557 height 16
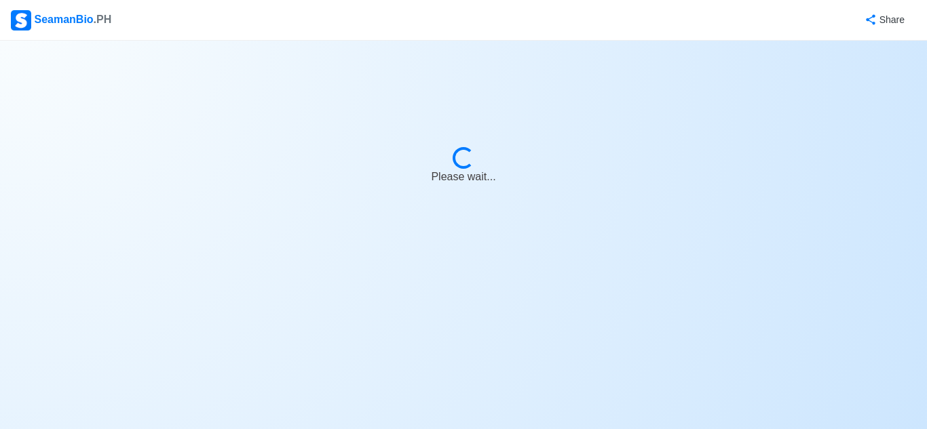
select select "Actively Looking for Job"
select select "Visible for Hiring"
select select "Single"
select select "[DEMOGRAPHIC_DATA]"
select select "PH"
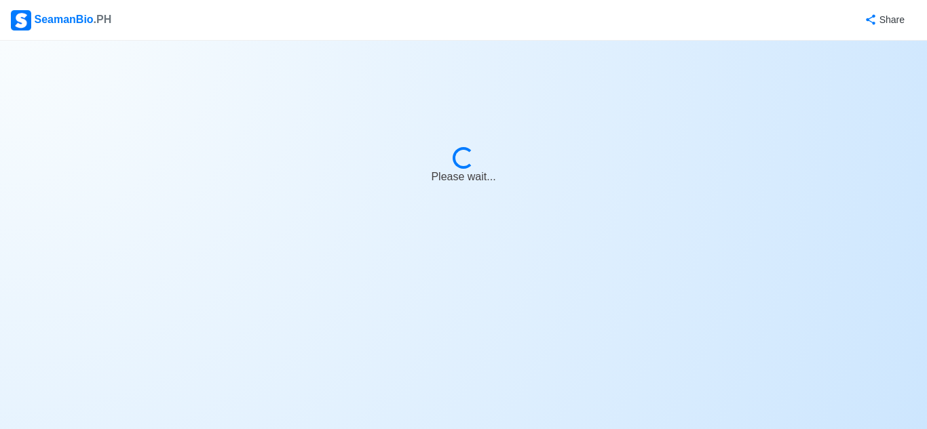
select select "0"
select select "5"
select select "1756656000000"
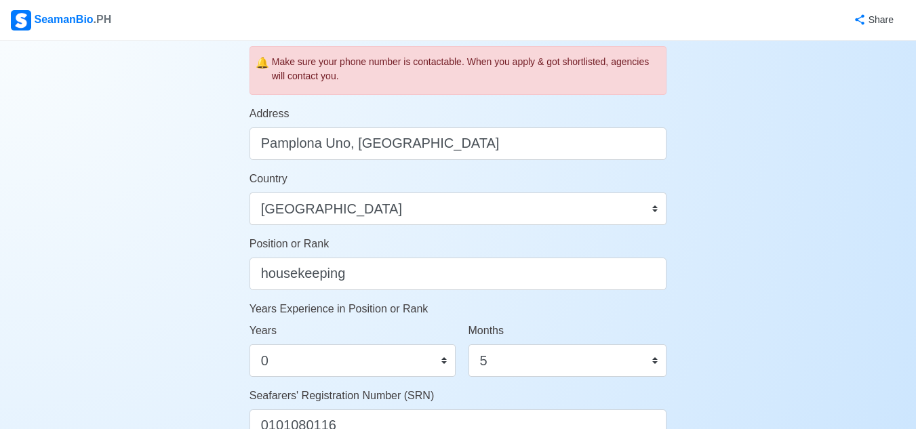
scroll to position [611, 0]
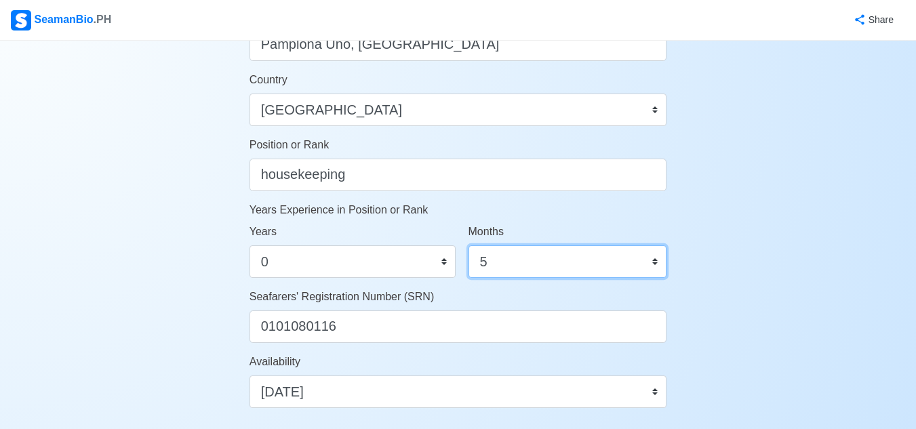
click at [494, 262] on select "0 1 2 3 4 5 6 7 8 9 10 11" at bounding box center [568, 262] width 199 height 33
select select "0"
click at [469, 246] on select "0 1 2 3 4 5 6 7 8 9 10 11" at bounding box center [568, 262] width 199 height 33
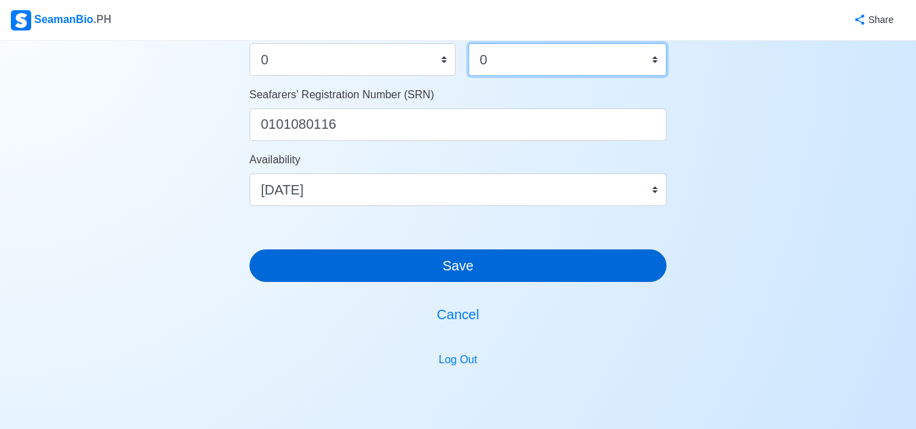
scroll to position [814, 0]
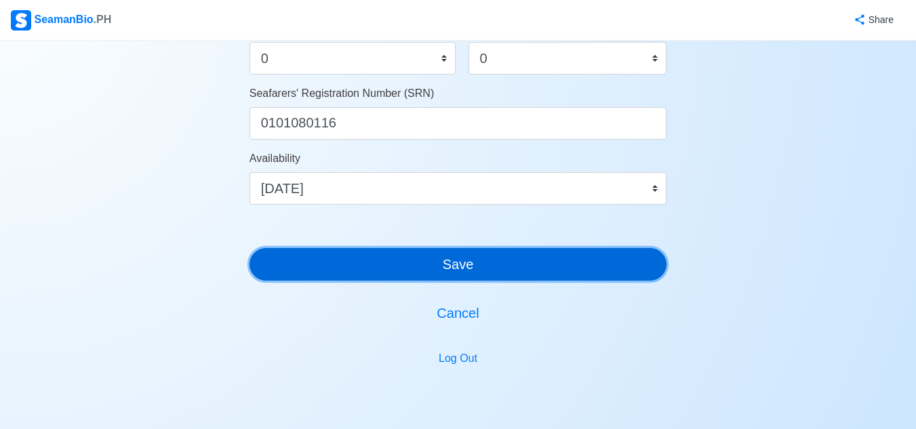
click at [545, 273] on button "Save" at bounding box center [459, 264] width 418 height 33
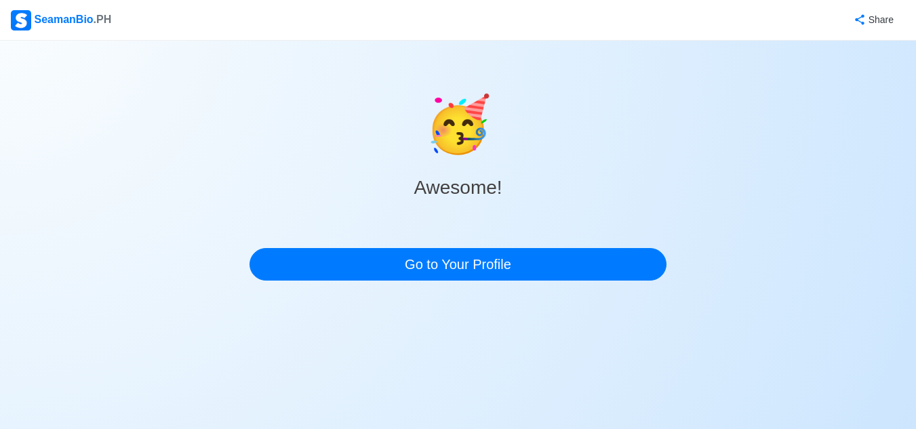
scroll to position [0, 0]
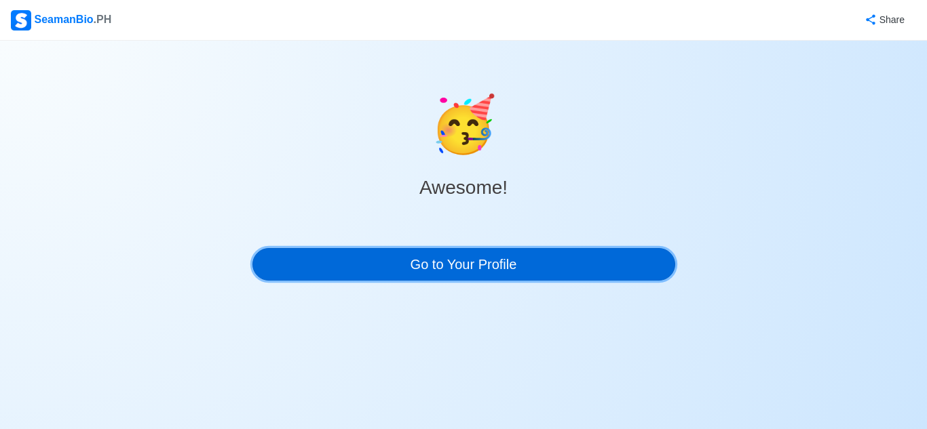
click at [543, 273] on link "Go to Your Profile" at bounding box center [463, 264] width 423 height 33
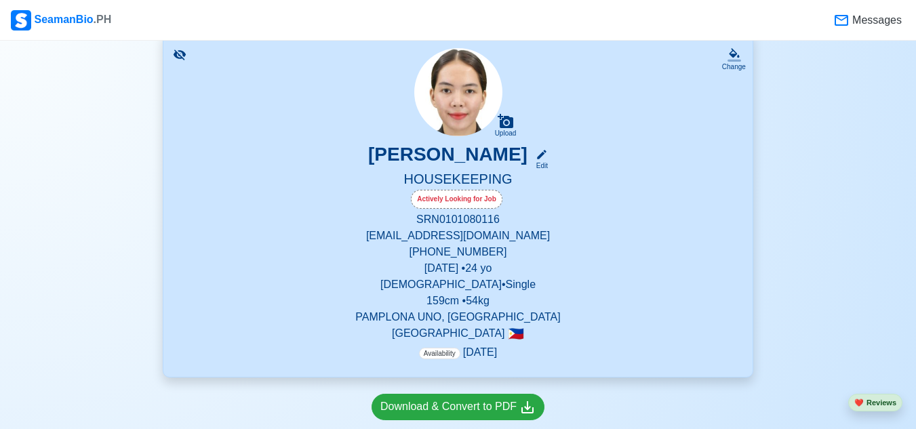
scroll to position [204, 0]
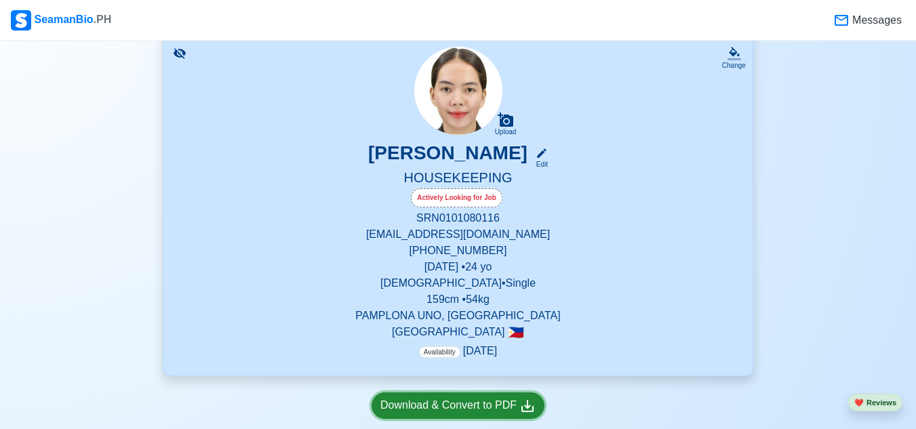
click at [461, 401] on div "Download & Convert to PDF" at bounding box center [458, 406] width 155 height 17
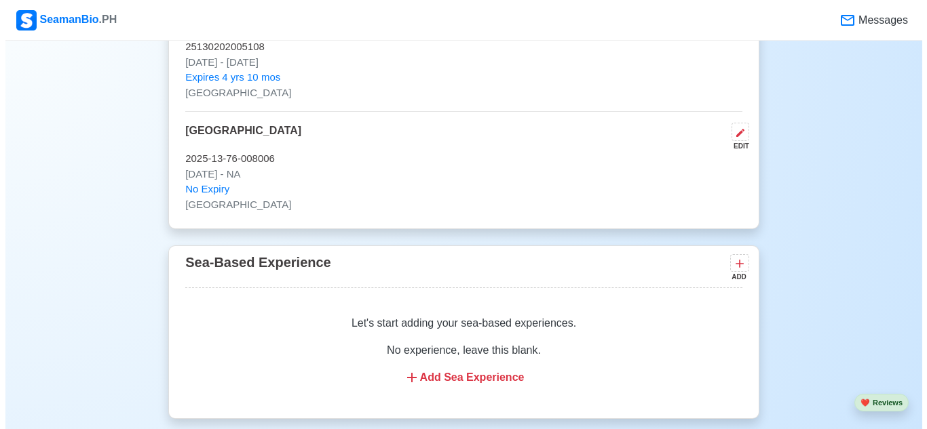
scroll to position [2646, 0]
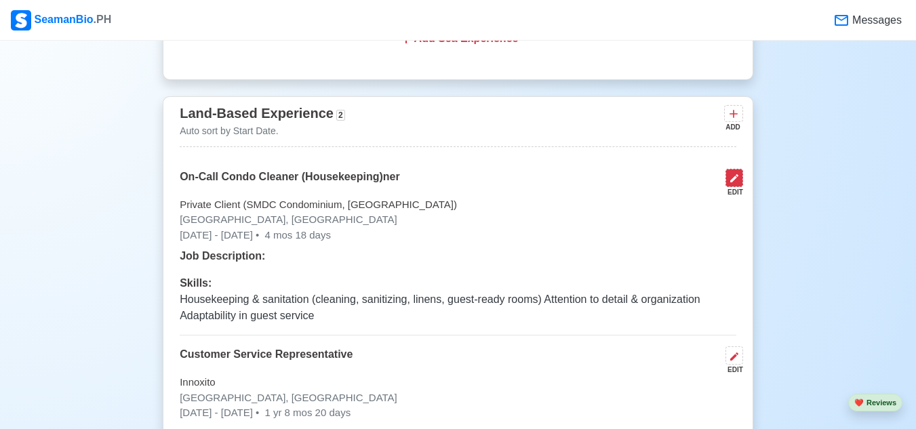
click at [735, 184] on icon at bounding box center [734, 178] width 11 height 11
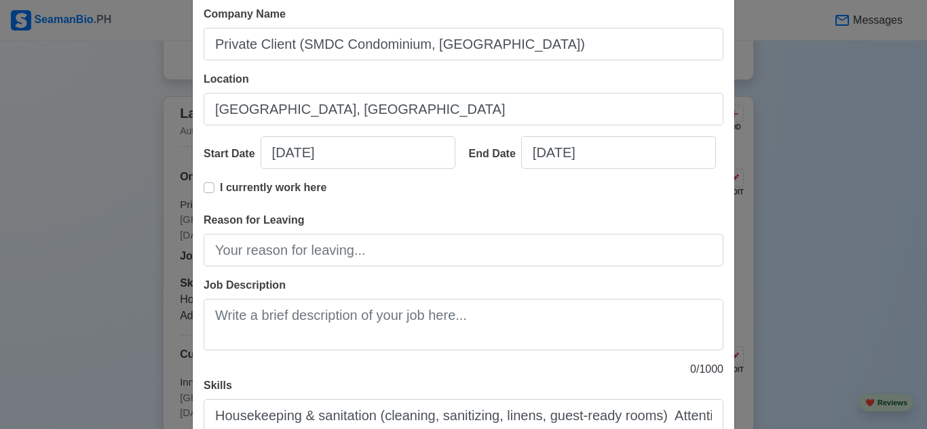
scroll to position [0, 0]
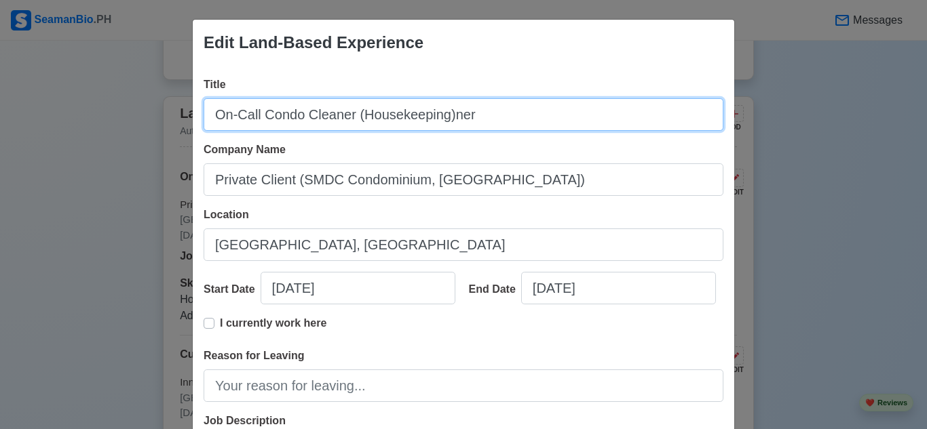
click at [511, 111] on input "On-Call Condo Cleaner (Housekeeping)ner" at bounding box center [464, 114] width 520 height 33
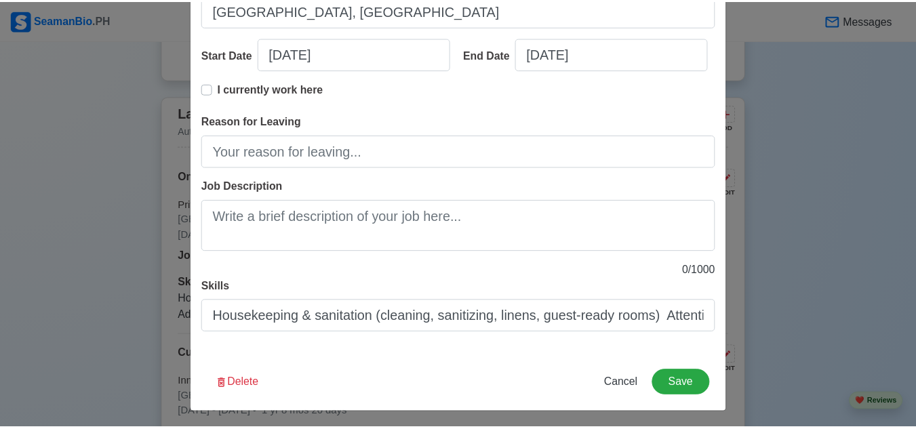
scroll to position [238, 0]
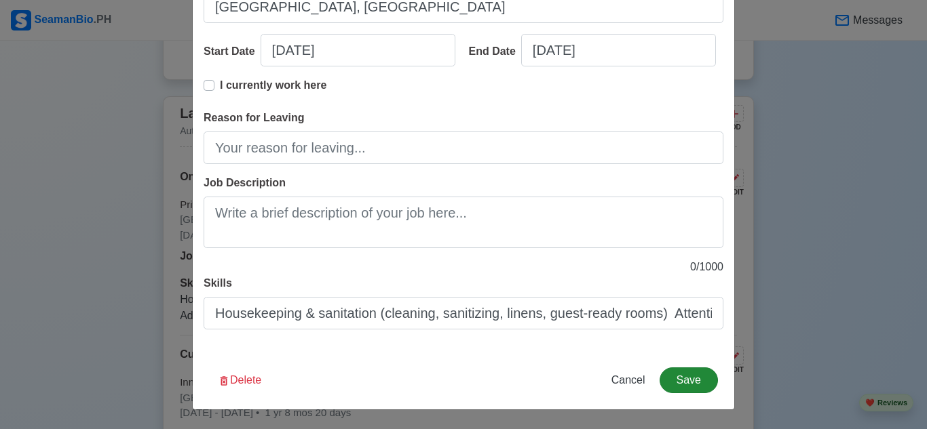
type input "On-Call Condo Cleaner (Housekeeping)"
click at [673, 383] on button "Save" at bounding box center [688, 381] width 58 height 26
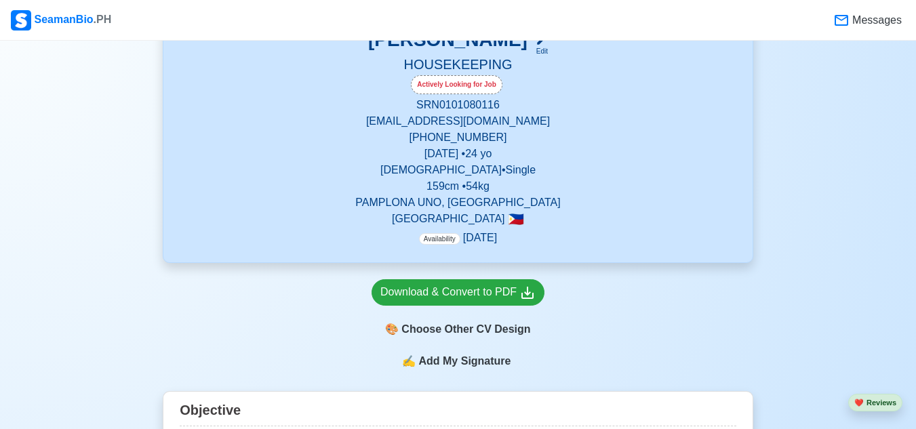
scroll to position [204, 0]
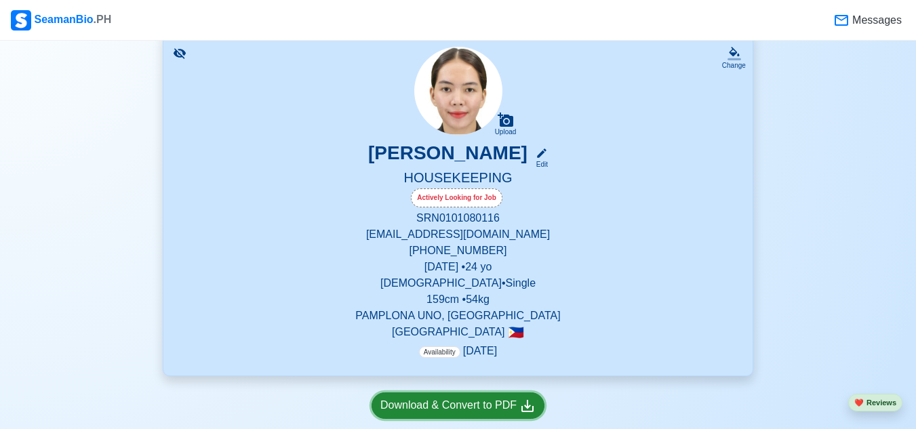
click at [480, 402] on div "Download & Convert to PDF" at bounding box center [458, 406] width 155 height 17
